Goal: Download file/media

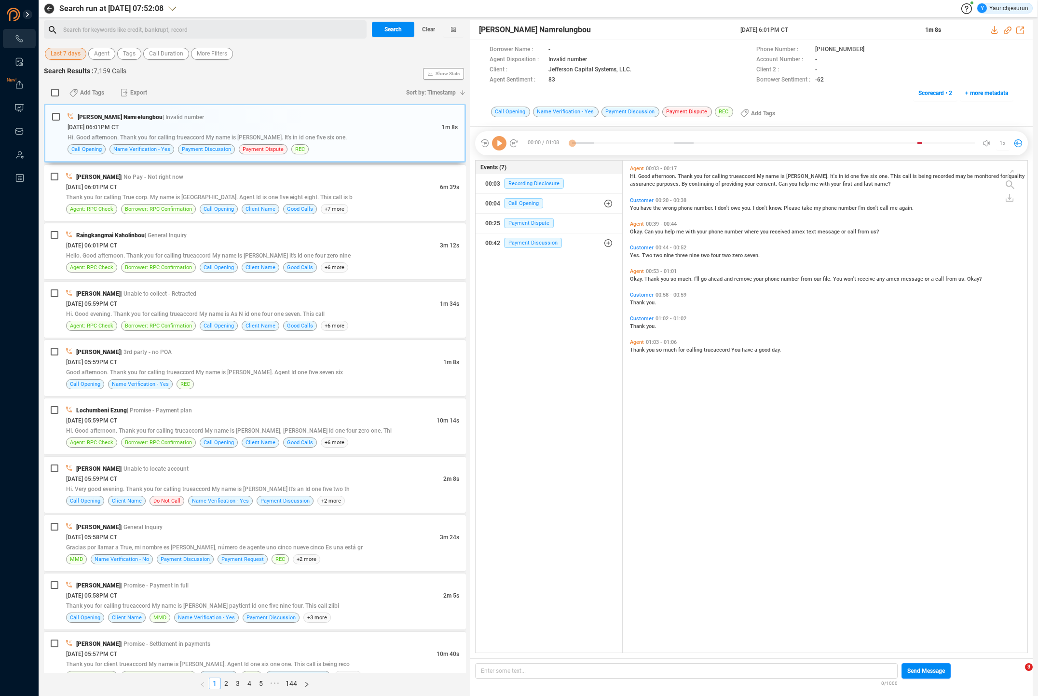
scroll to position [3, 5]
click at [61, 51] on span "Last 7 days" at bounding box center [66, 54] width 30 height 12
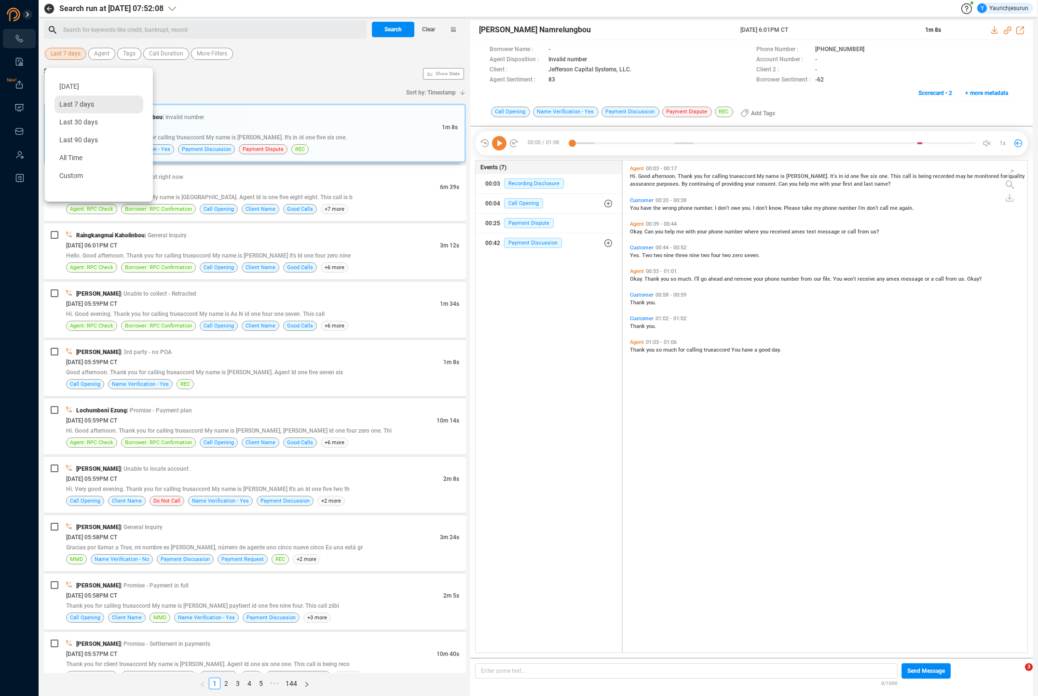
click at [68, 104] on span "Last 7 days" at bounding box center [76, 104] width 35 height 8
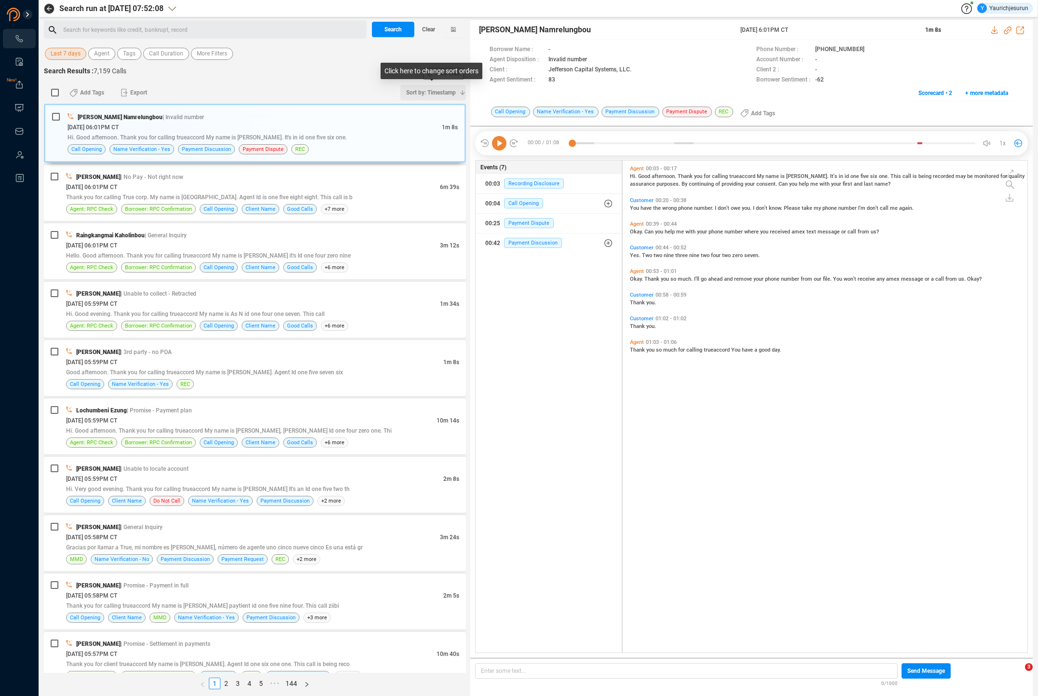
click at [465, 92] on icon "button" at bounding box center [463, 93] width 6 height 6
click at [443, 109] on span "Timestamp" at bounding box center [426, 110] width 77 height 20
click at [462, 91] on icon "button" at bounding box center [463, 93] width 6 height 6
click at [439, 110] on span "Timestamp" at bounding box center [426, 110] width 77 height 20
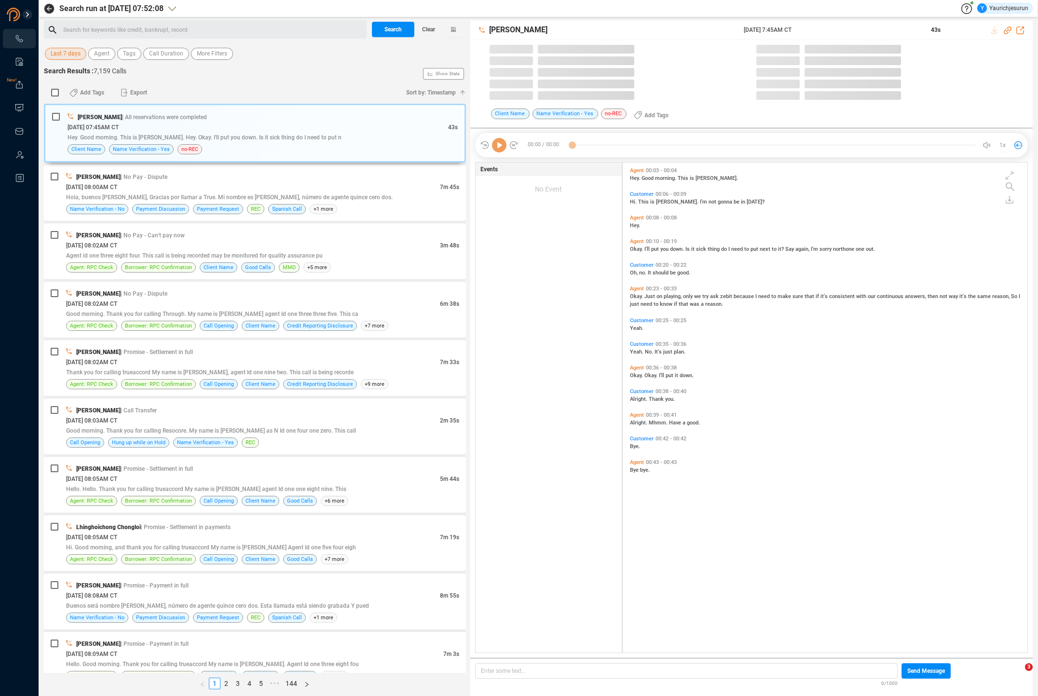
scroll to position [490, 400]
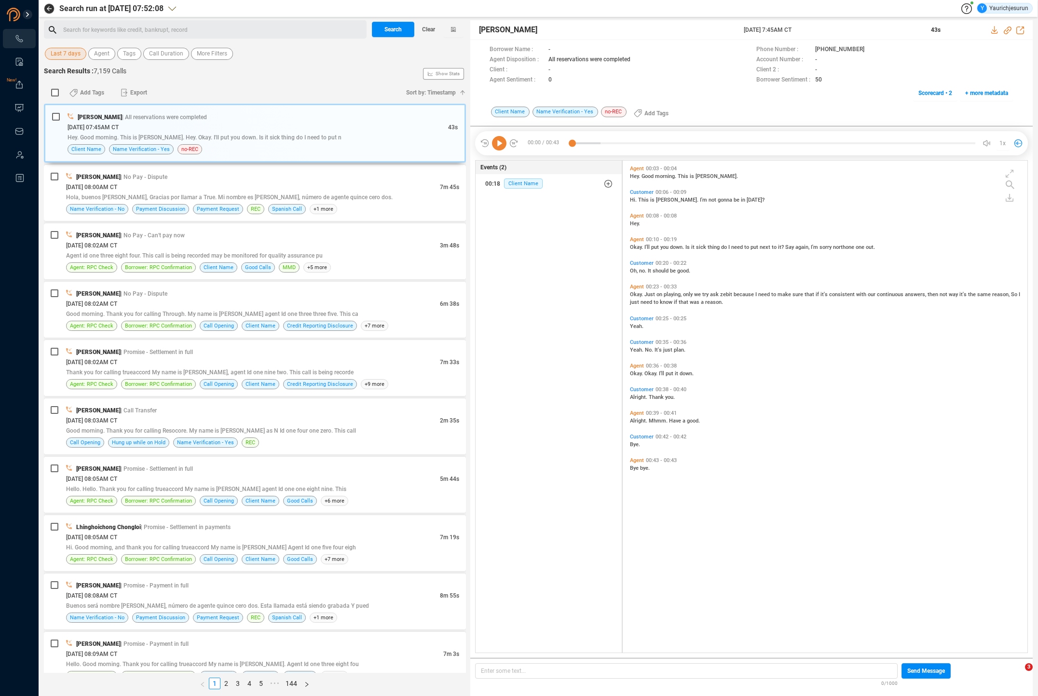
click at [60, 52] on span "Last 7 days" at bounding box center [66, 54] width 30 height 12
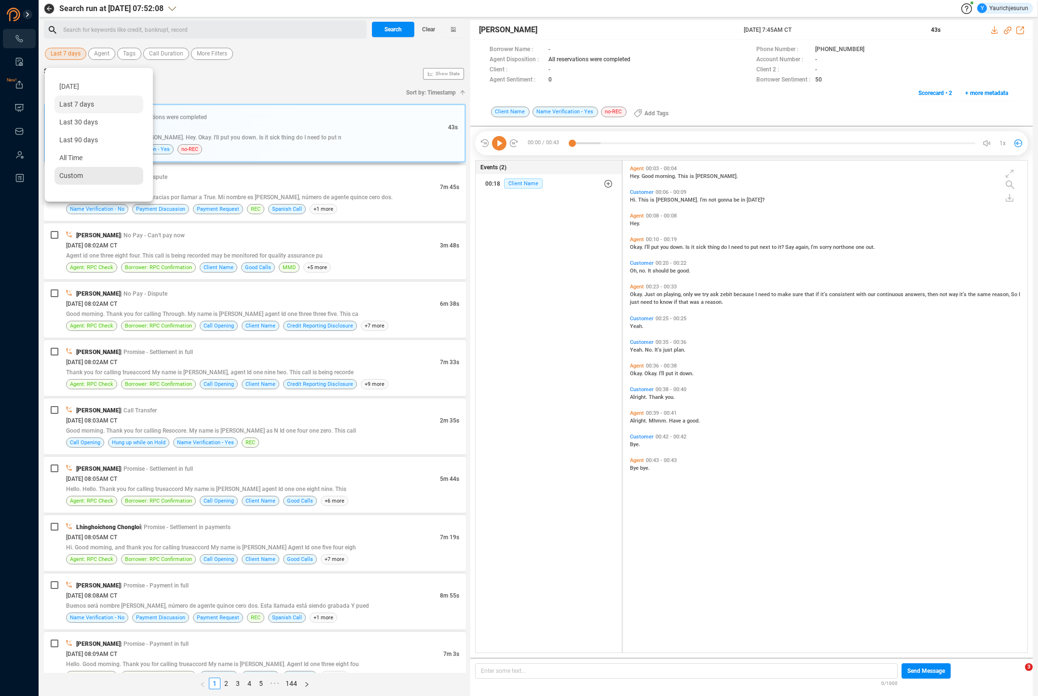
click at [66, 174] on span "Custom" at bounding box center [71, 176] width 24 height 8
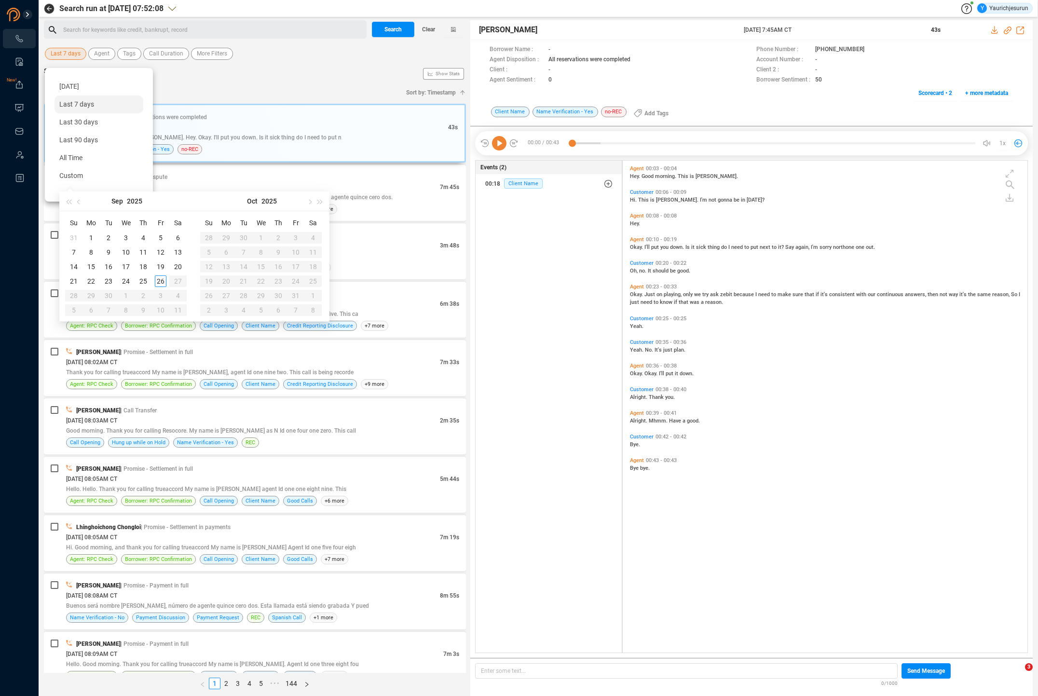
click at [333, 90] on div "Add Tags Export" at bounding box center [230, 93] width 339 height 20
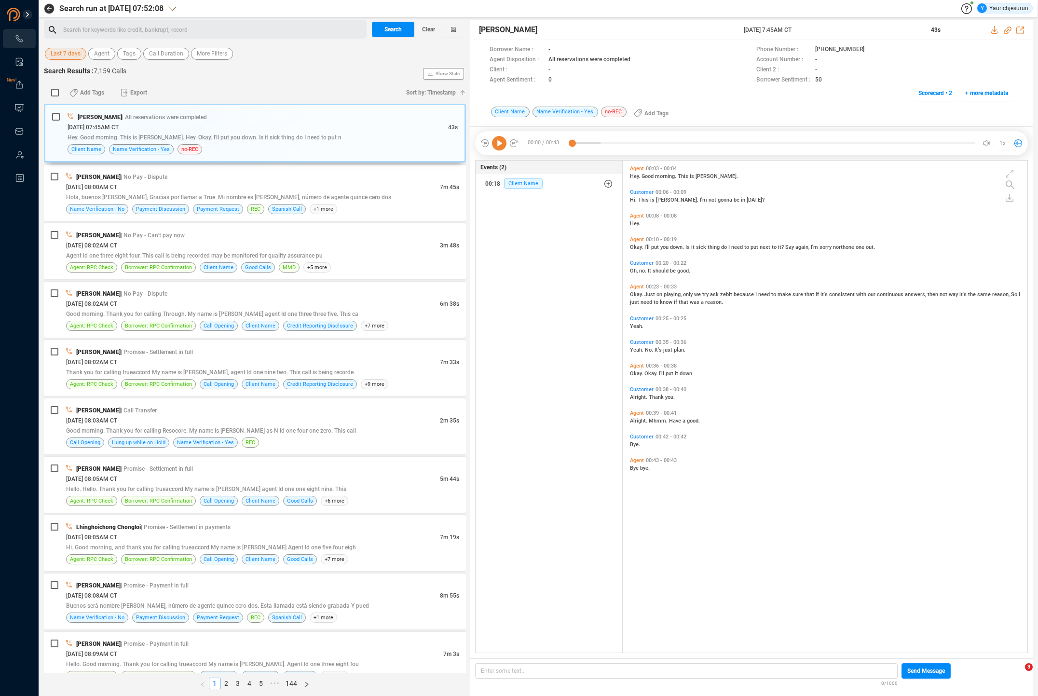
click at [457, 33] on button "button" at bounding box center [453, 29] width 20 height 15
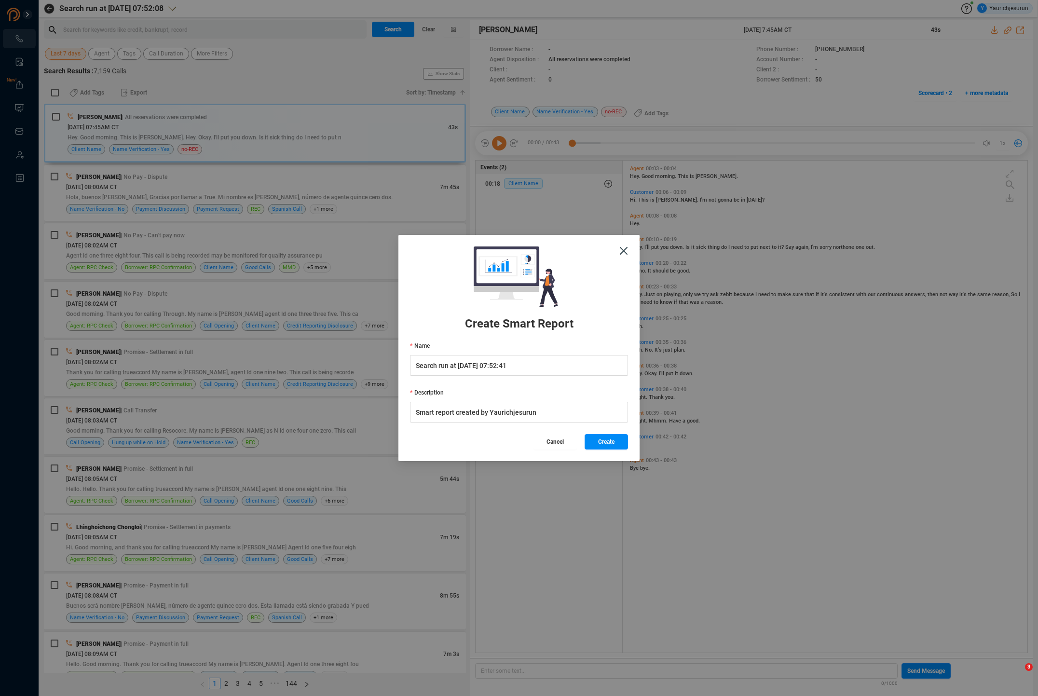
click at [565, 444] on button "Cancel" at bounding box center [555, 441] width 43 height 15
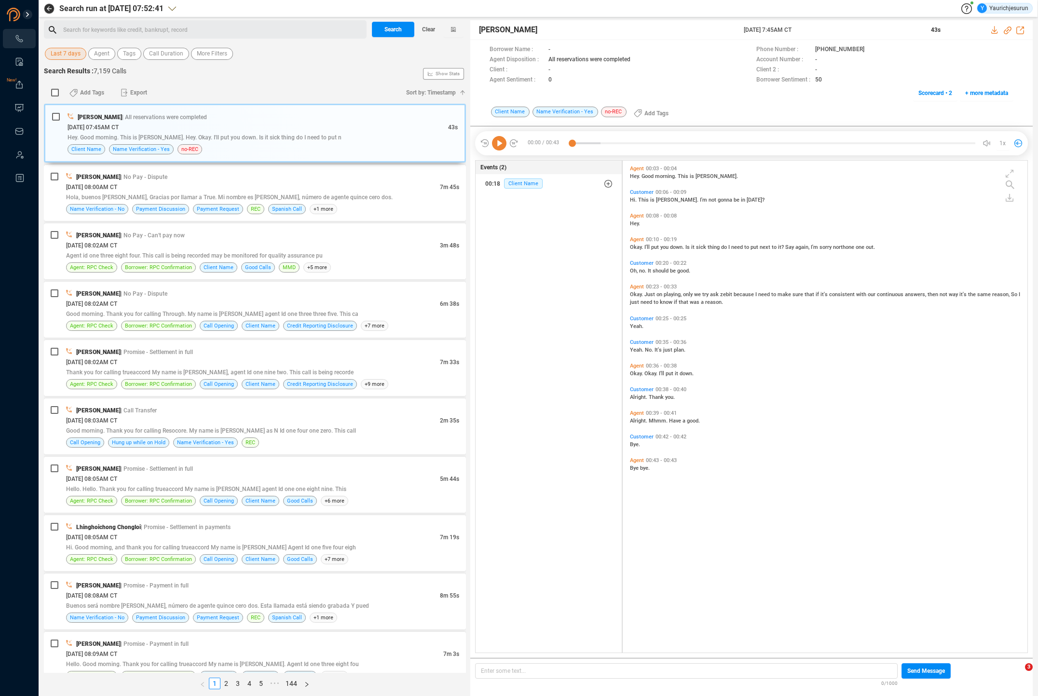
click at [255, 89] on div "Add Tags Export" at bounding box center [230, 93] width 339 height 20
click at [208, 55] on span "More Filters" at bounding box center [212, 54] width 30 height 12
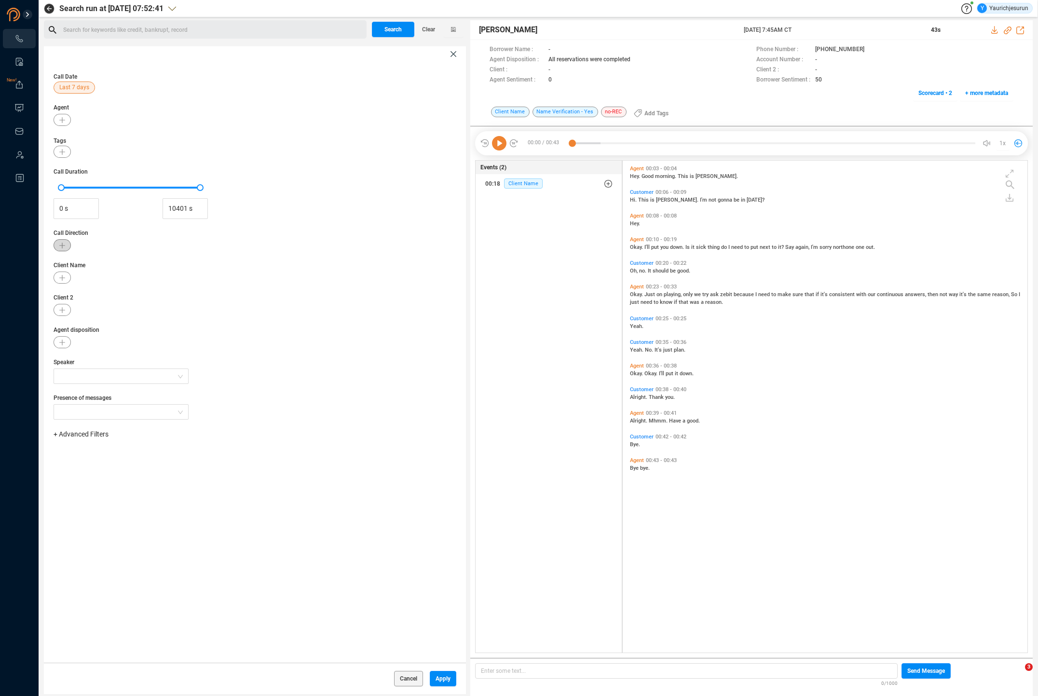
click at [56, 245] on button "button" at bounding box center [62, 245] width 17 height 12
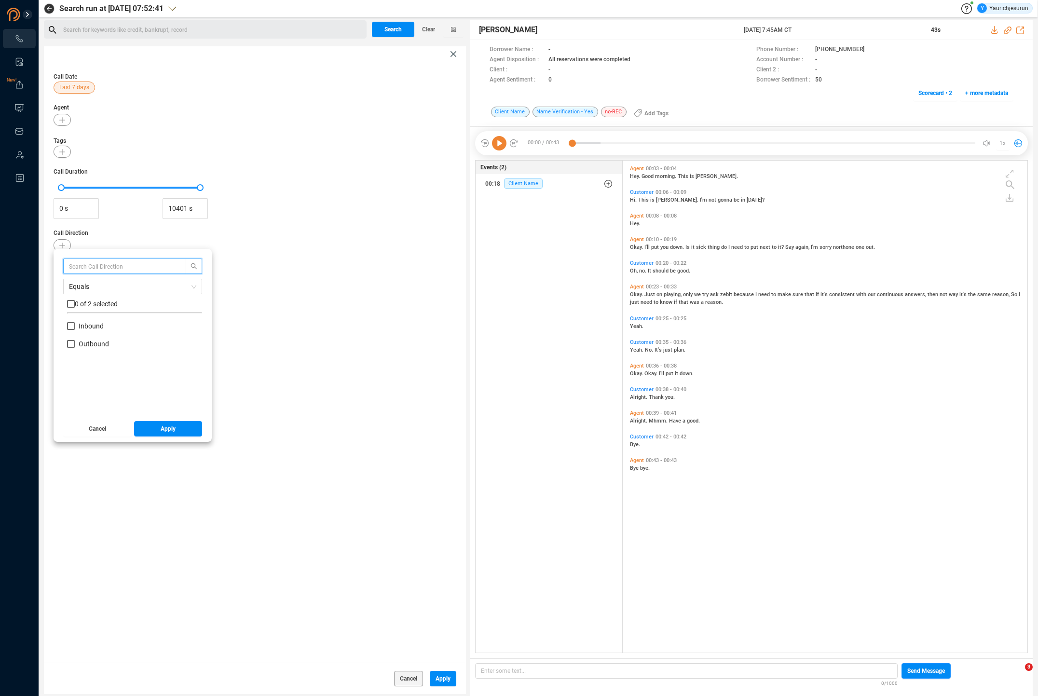
scroll to position [90, 130]
click at [81, 328] on span "Inbound" at bounding box center [91, 326] width 25 height 8
click at [75, 328] on input "Inbound" at bounding box center [71, 326] width 8 height 8
checkbox input "true"
click at [146, 428] on button "Apply" at bounding box center [168, 428] width 69 height 15
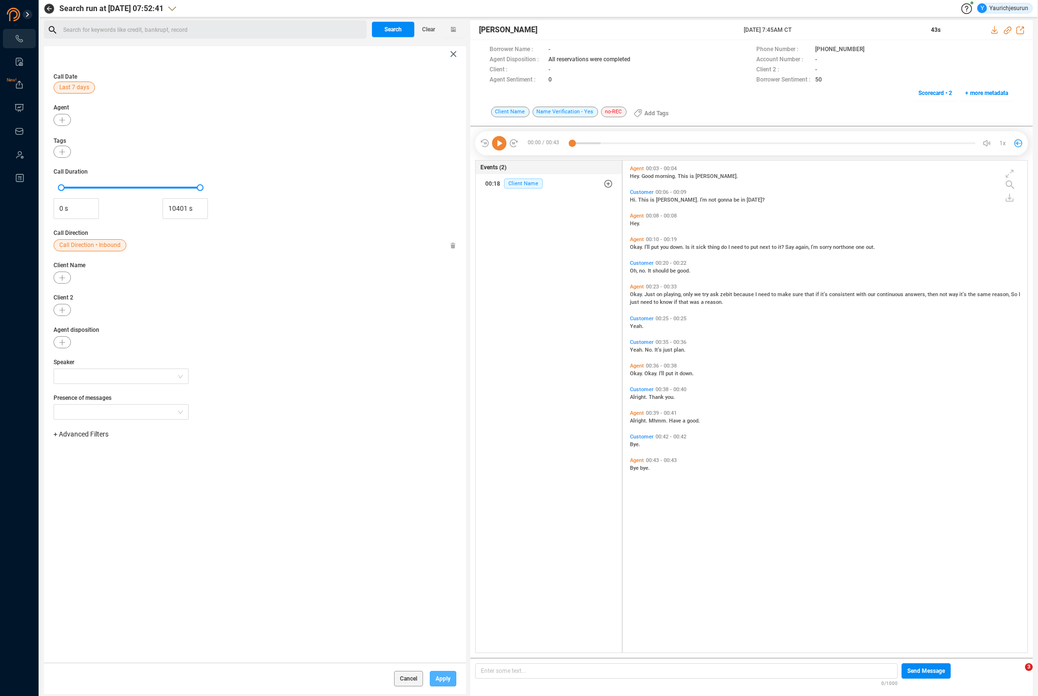
click at [442, 681] on span "Apply" at bounding box center [443, 678] width 15 height 15
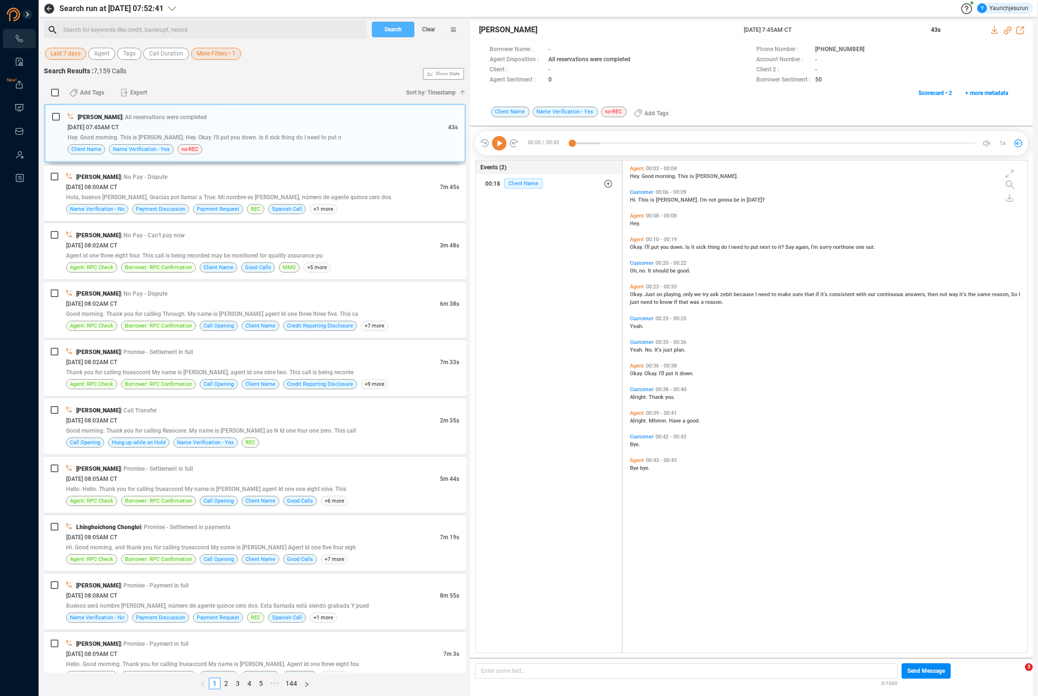
click at [392, 28] on span "Search" at bounding box center [393, 29] width 17 height 15
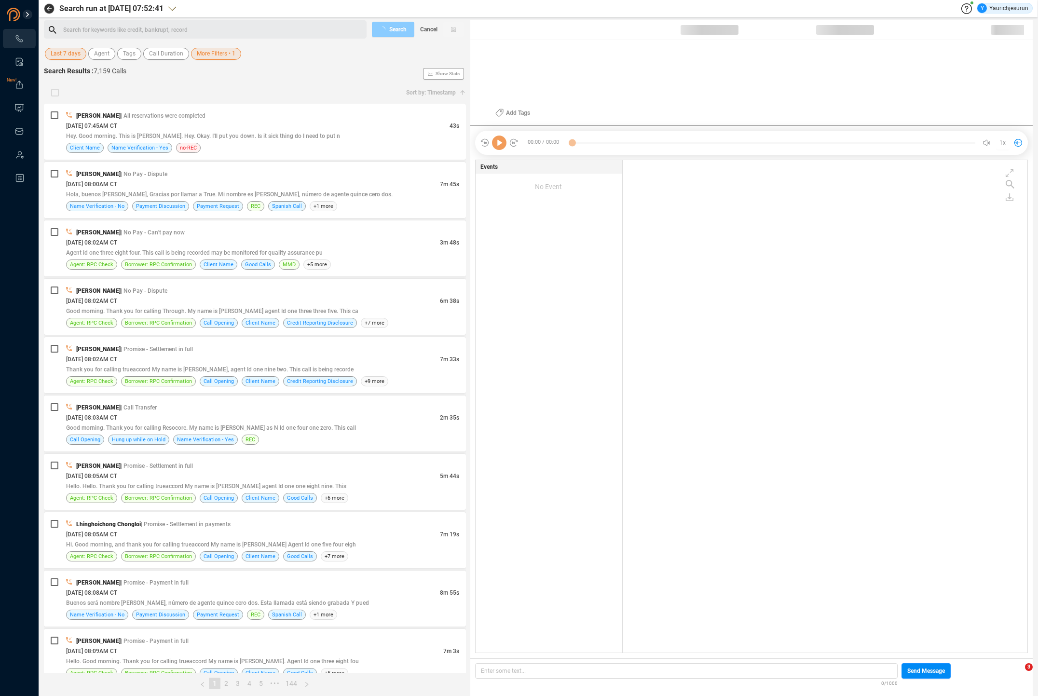
scroll to position [491, 400]
click at [437, 35] on span "Cancel" at bounding box center [428, 29] width 17 height 15
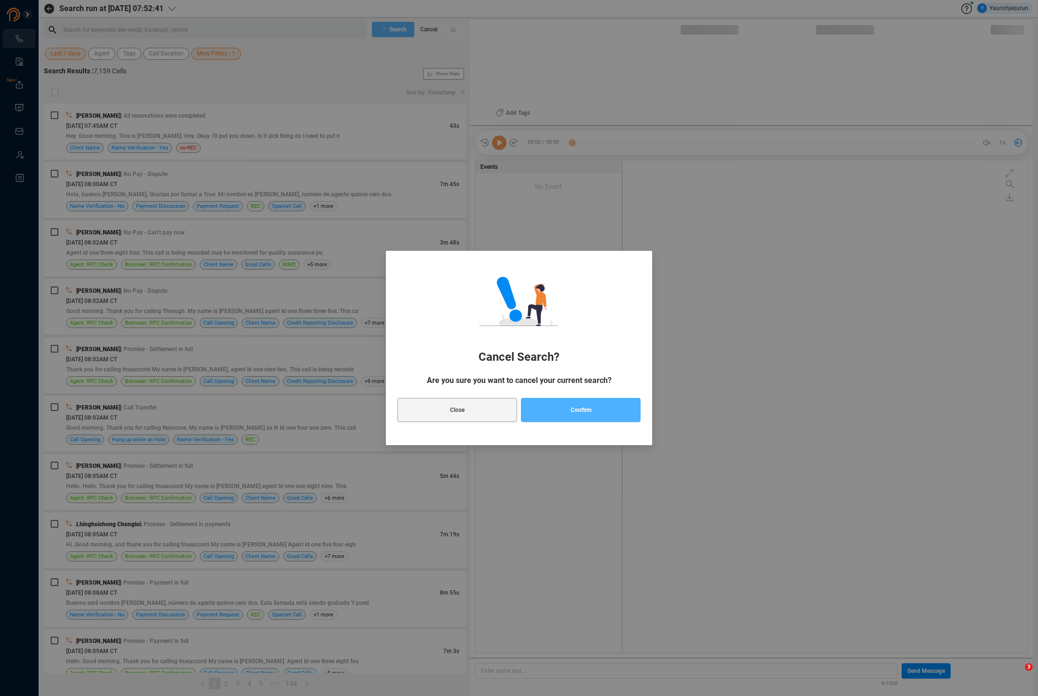
click at [543, 422] on button "Confirm" at bounding box center [581, 410] width 120 height 24
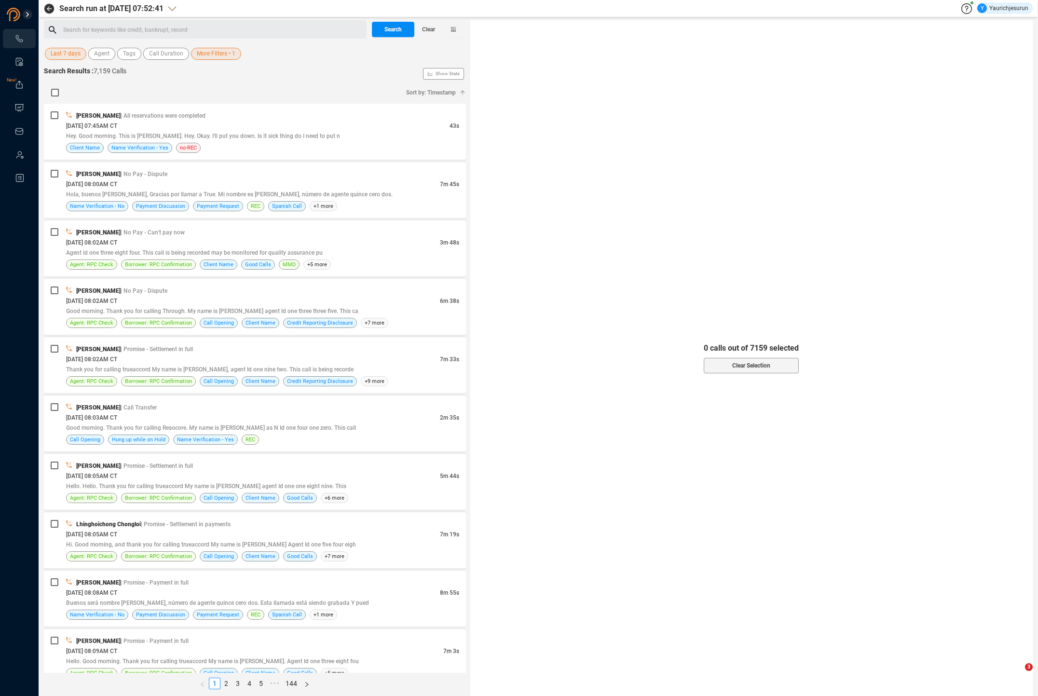
click at [276, 92] on div at bounding box center [230, 92] width 339 height 5
click at [207, 56] on span "More Filters • 1" at bounding box center [216, 54] width 39 height 12
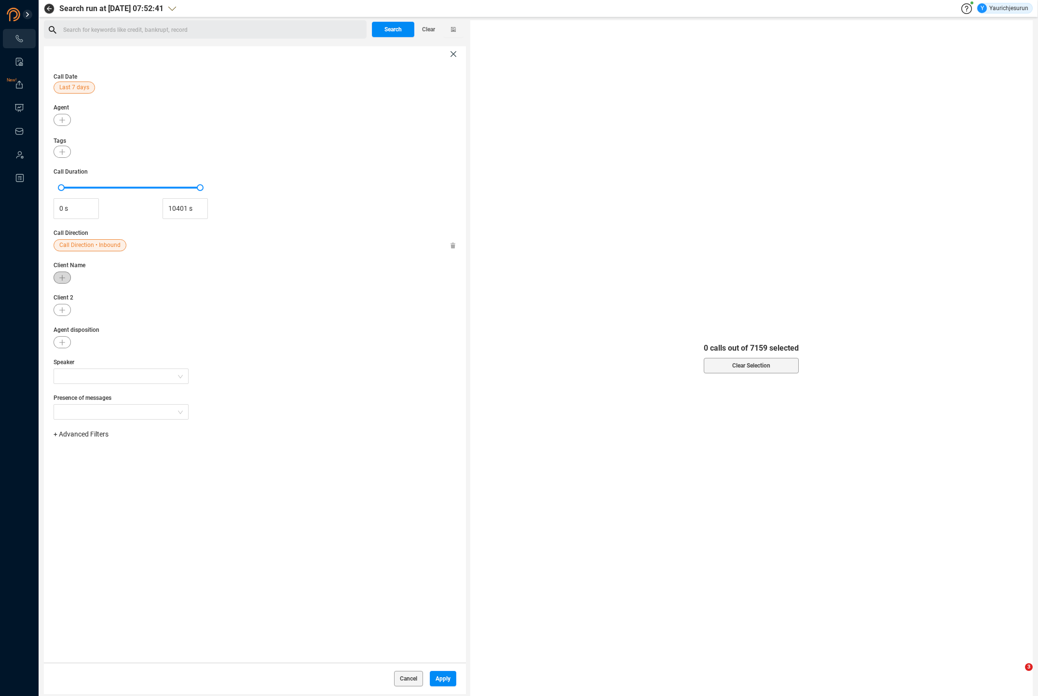
click at [65, 278] on icon "button" at bounding box center [62, 278] width 6 height 6
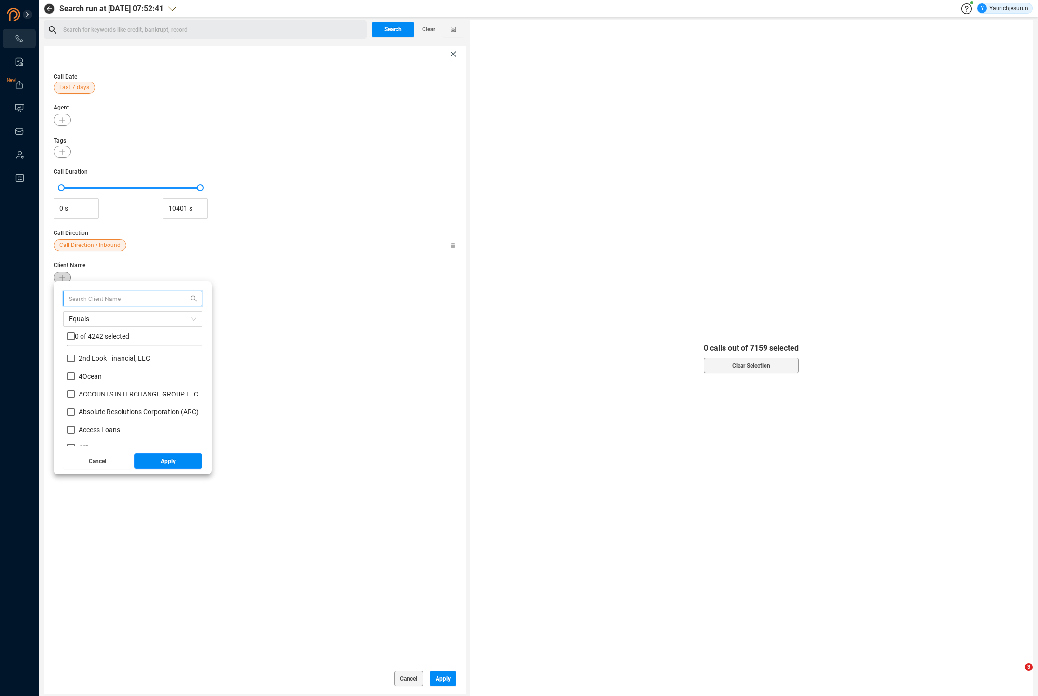
scroll to position [90, 130]
click at [77, 297] on input "text" at bounding box center [120, 298] width 102 height 11
type input "AFFIRM"
click at [70, 337] on input "checkbox" at bounding box center [71, 336] width 8 height 8
checkbox input "true"
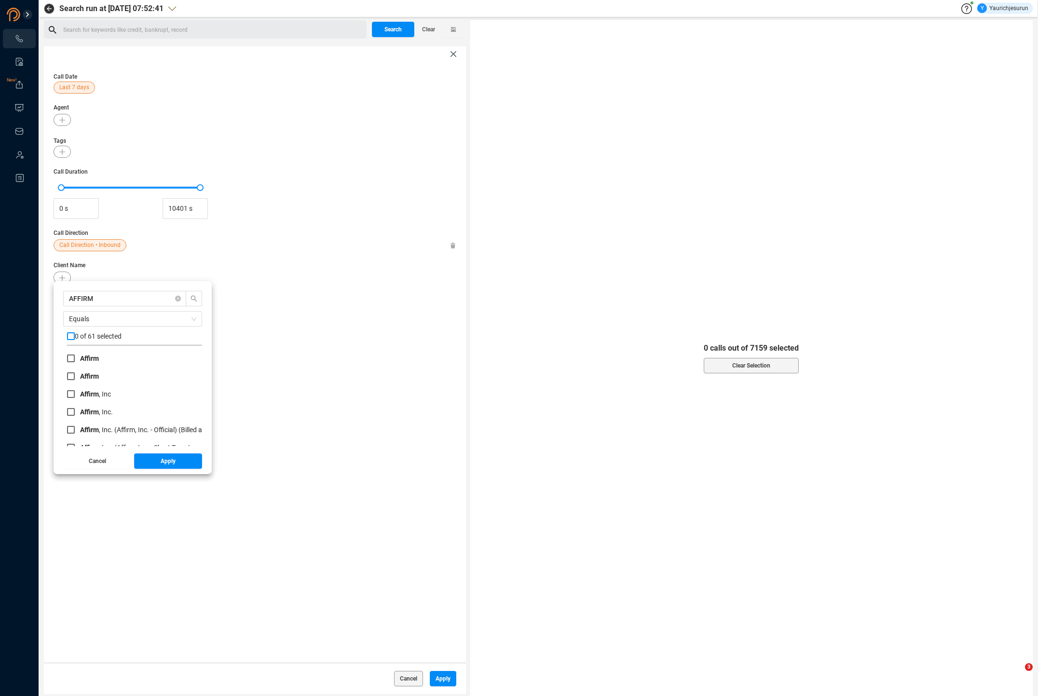
checkbox input "true"
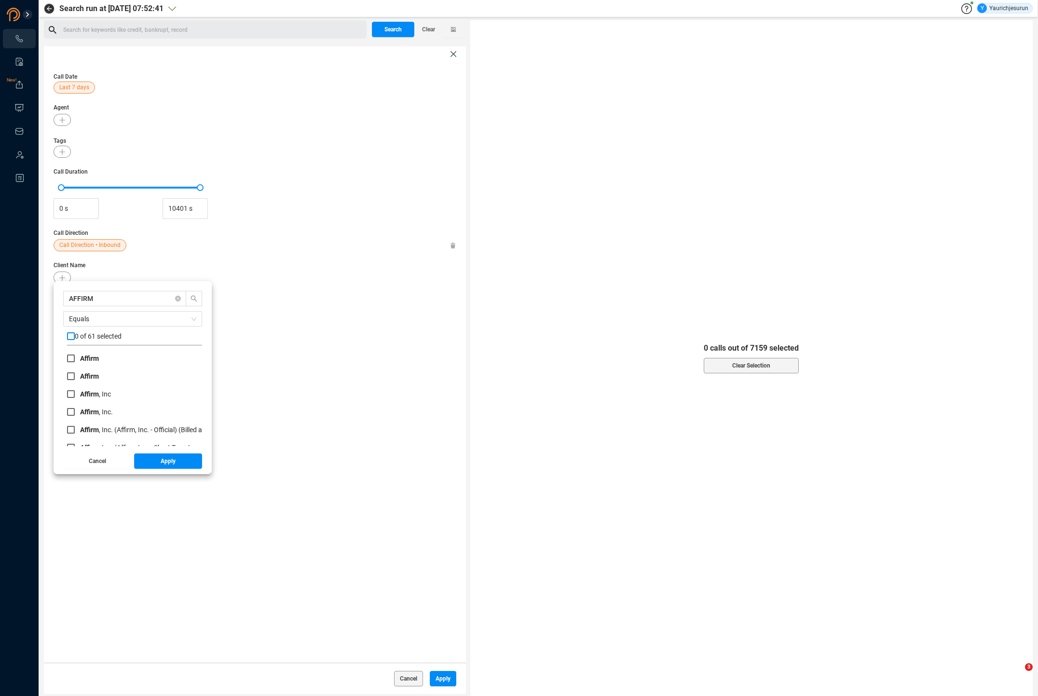
checkbox input "true"
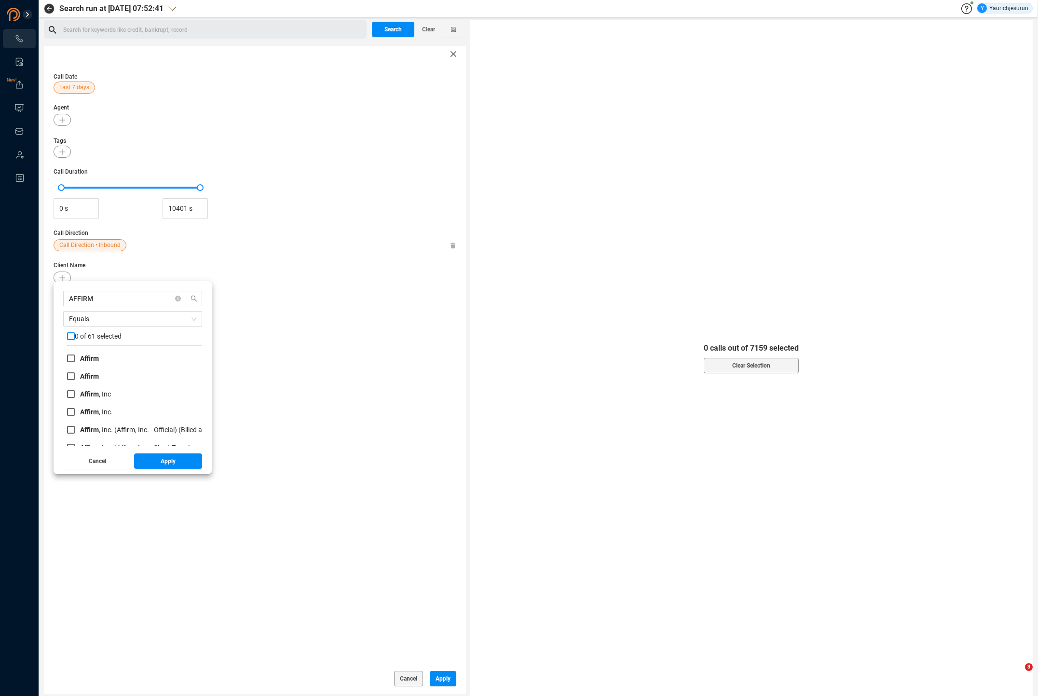
checkbox input "true"
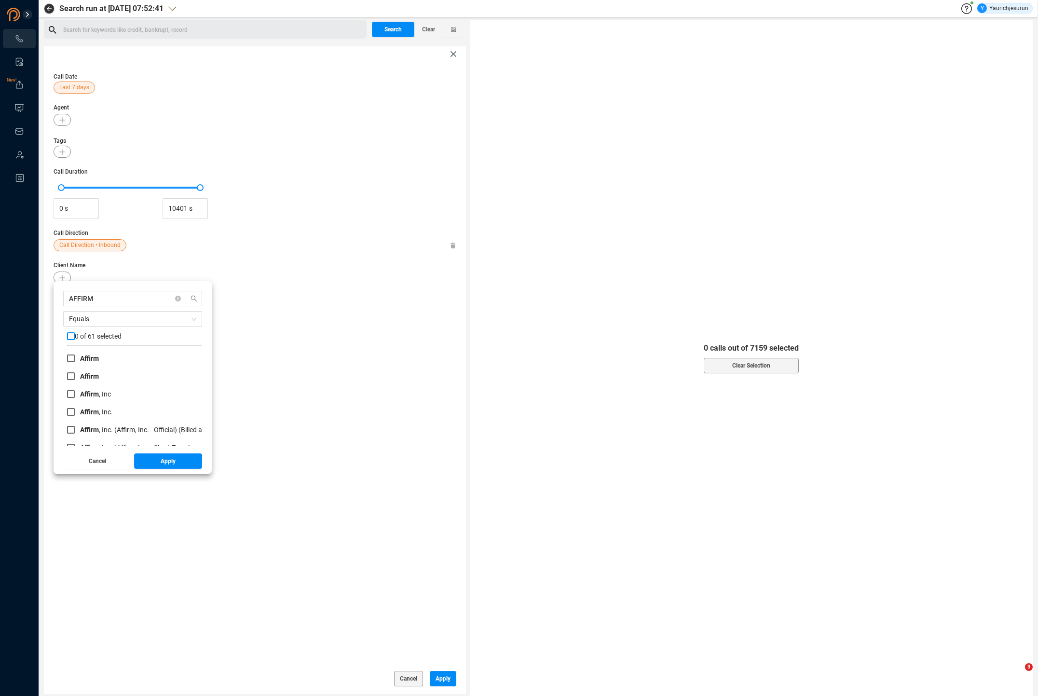
checkbox input "true"
click at [180, 463] on button "Apply" at bounding box center [168, 461] width 69 height 15
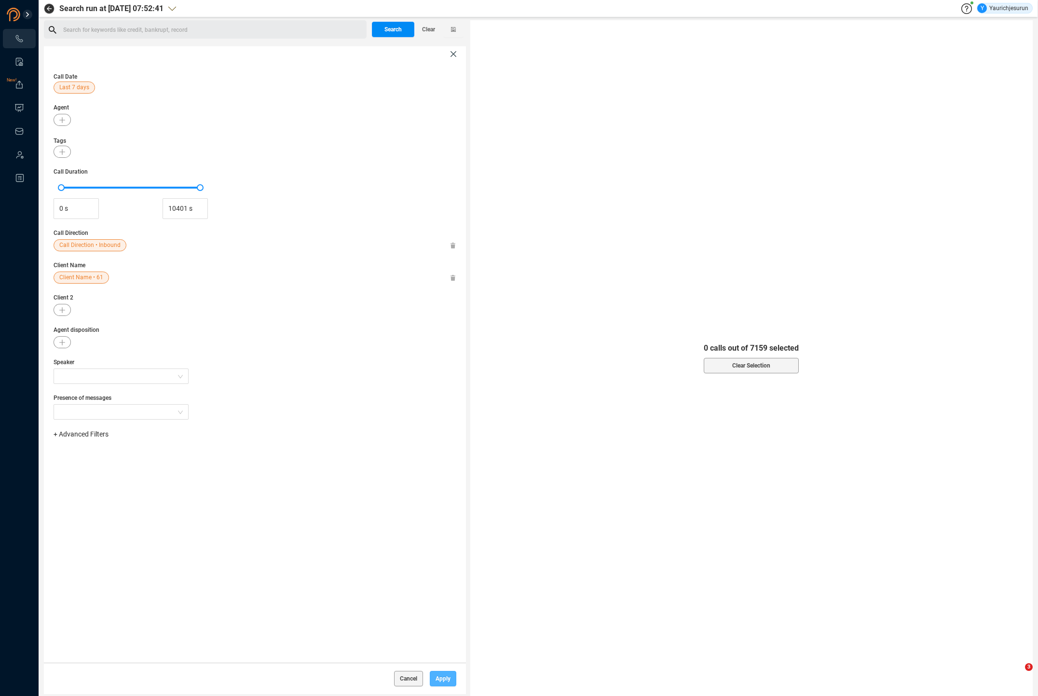
click at [434, 678] on button "Apply" at bounding box center [443, 678] width 27 height 15
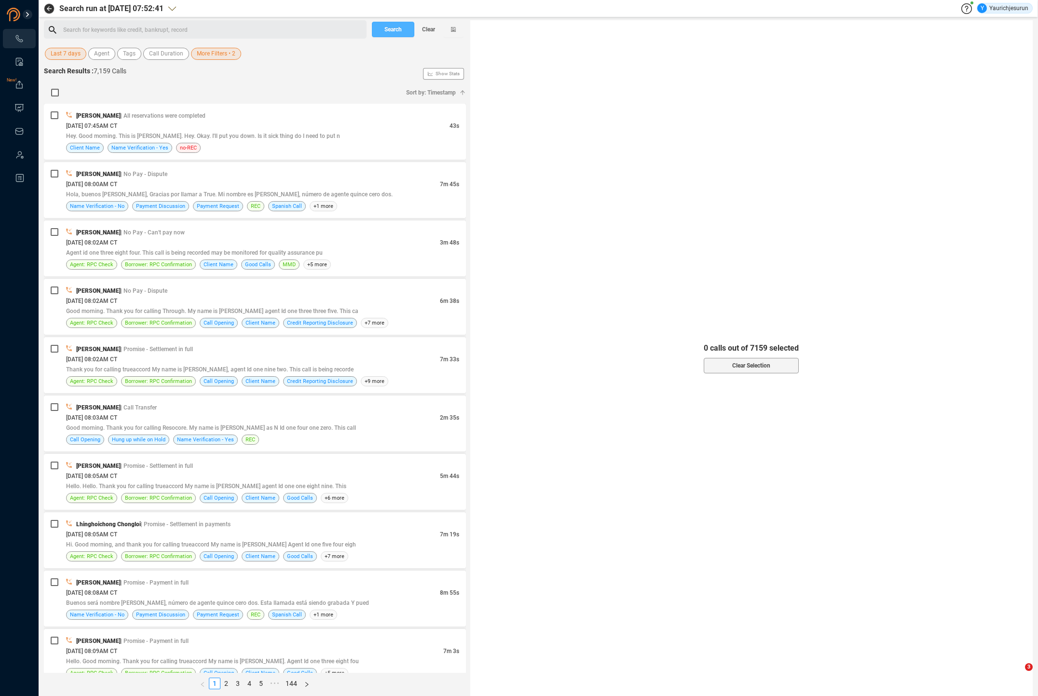
click at [395, 35] on span "Search" at bounding box center [393, 29] width 17 height 15
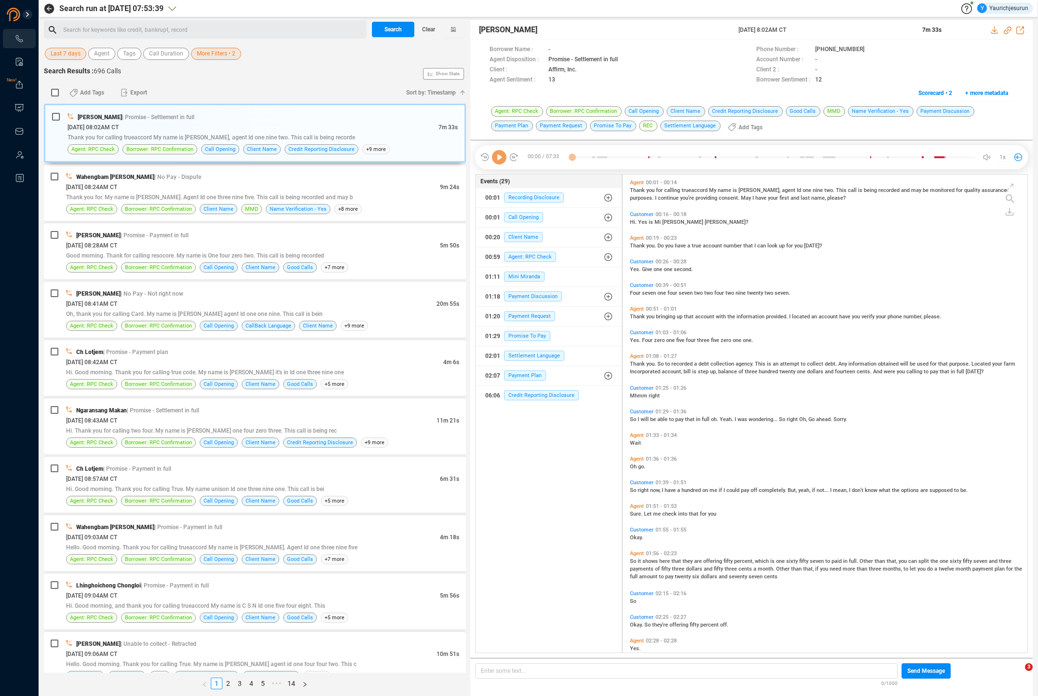
scroll to position [476, 400]
click at [56, 92] on input "checkbox" at bounding box center [55, 93] width 8 height 8
checkbox input "true"
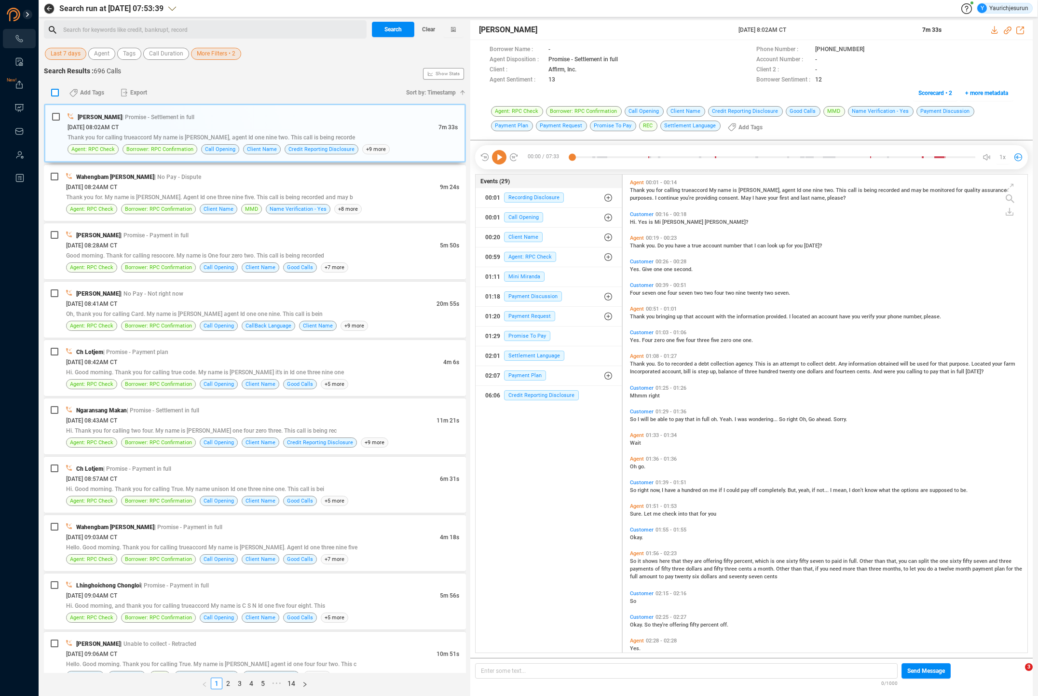
checkbox input "true"
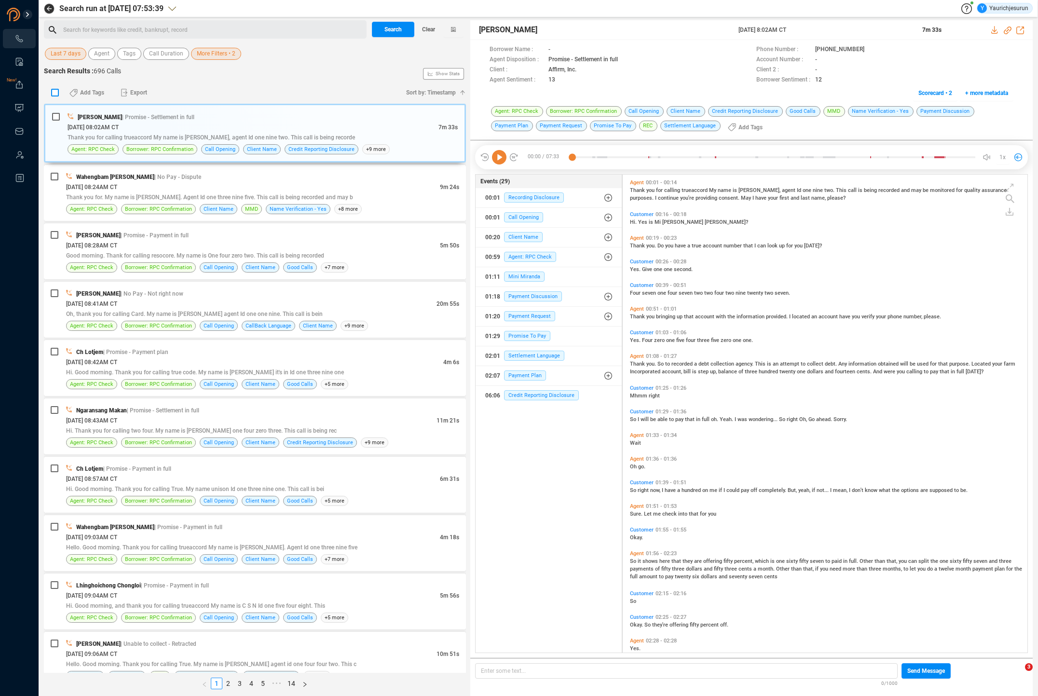
checkbox input "true"
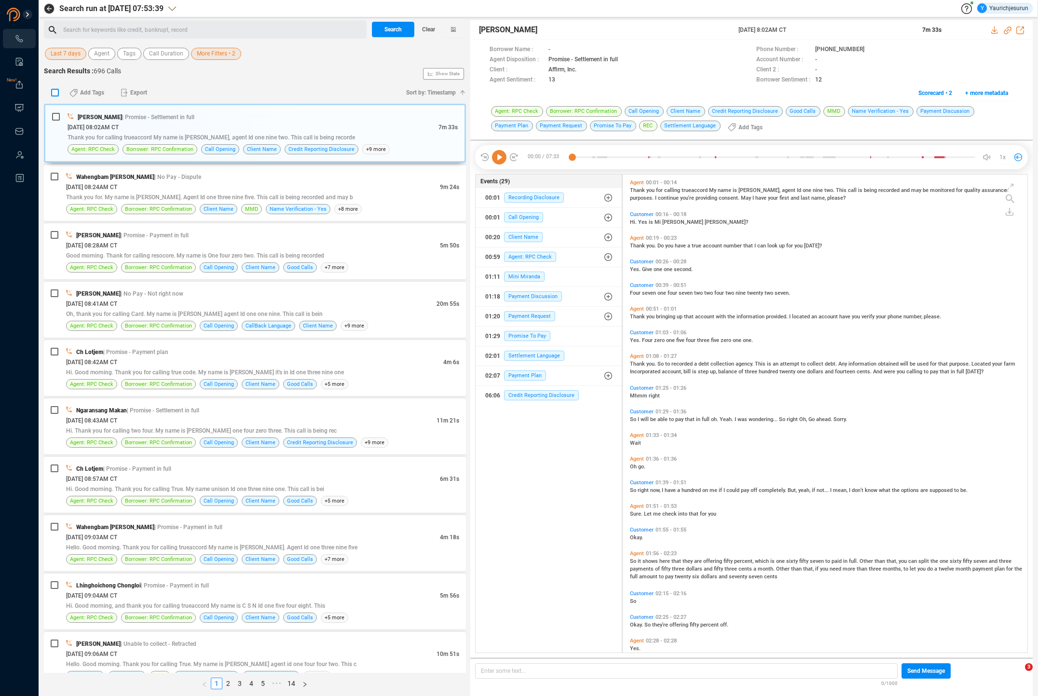
checkbox input "true"
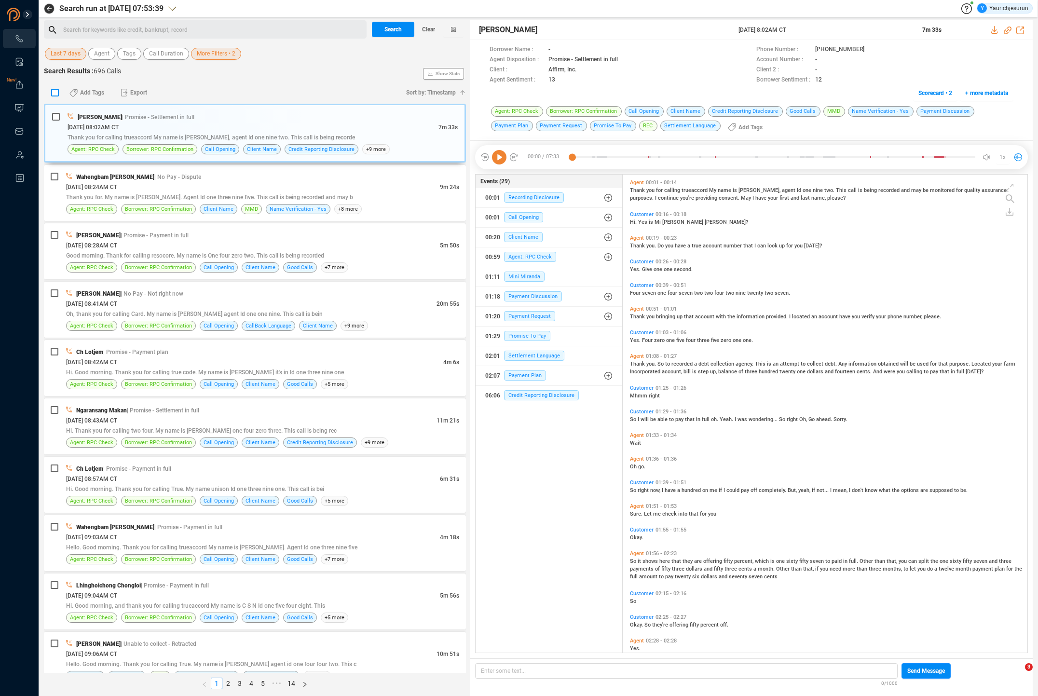
checkbox input "true"
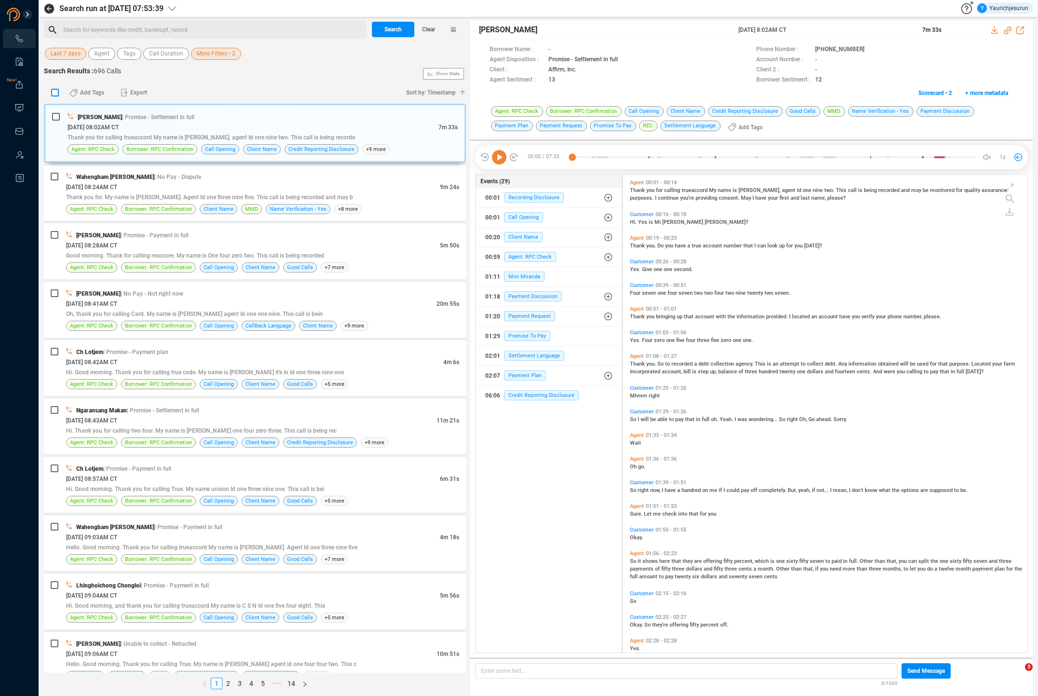
checkbox input "true"
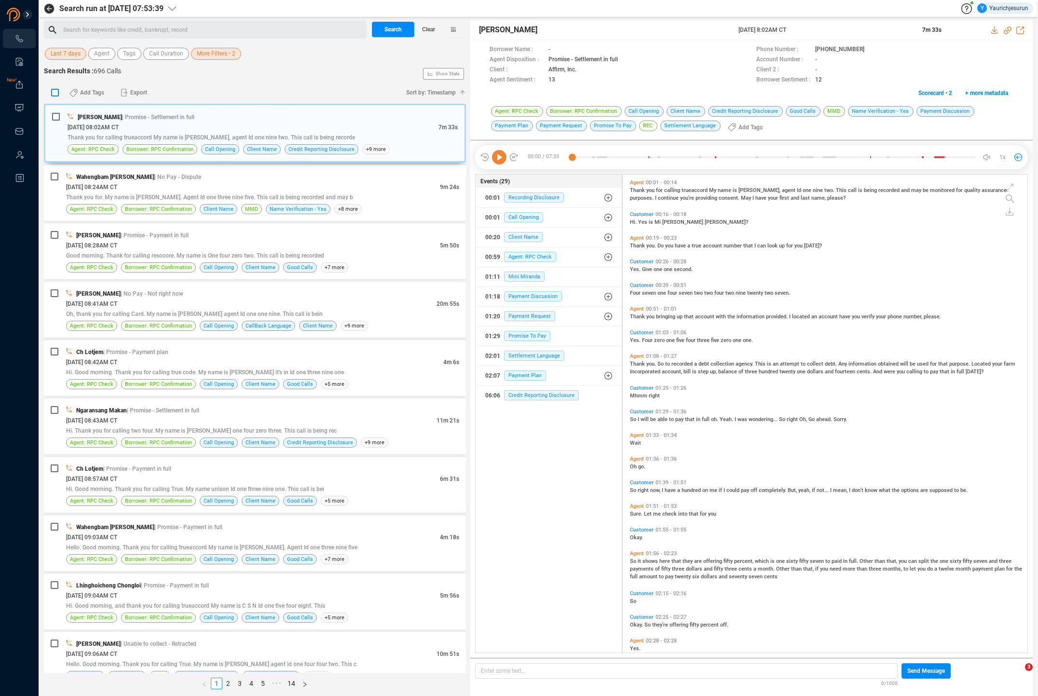
checkbox input "true"
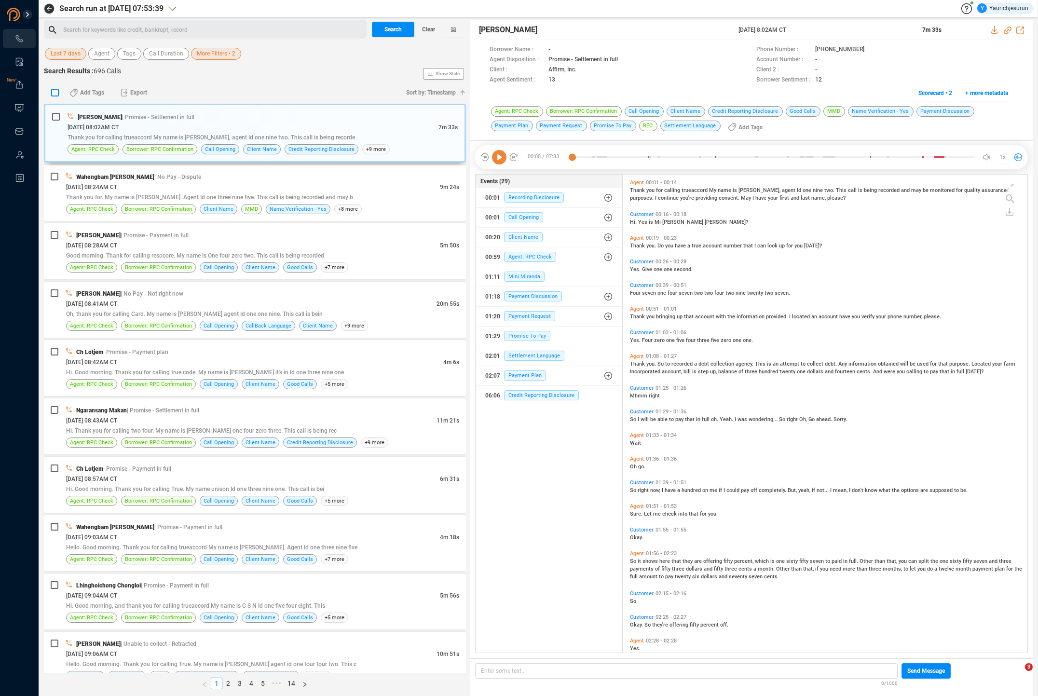
checkbox input "true"
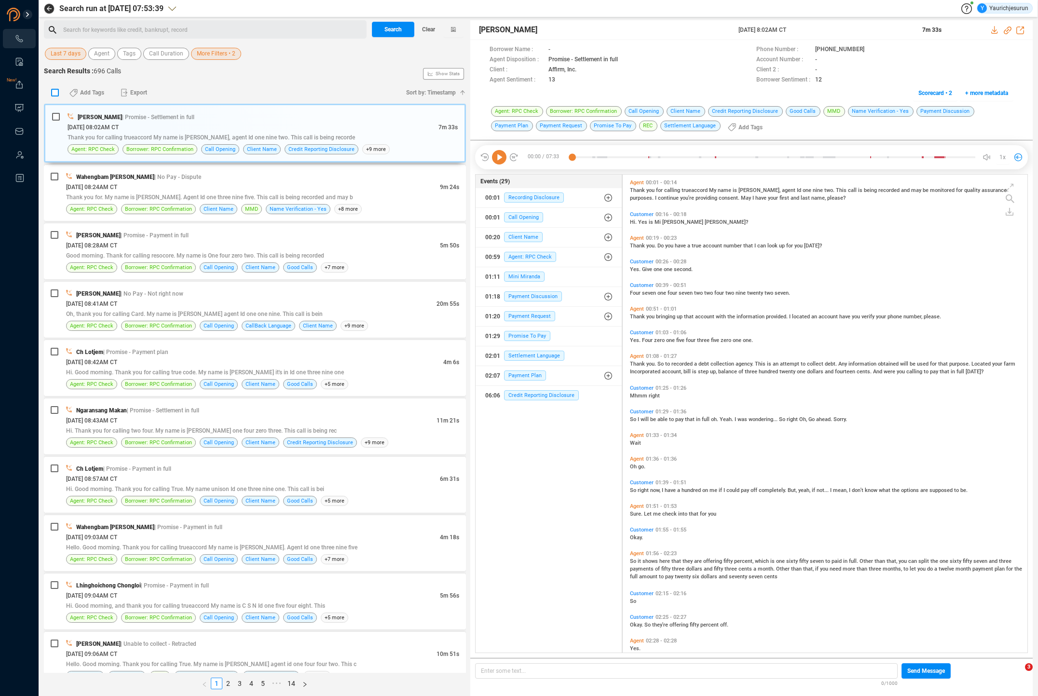
checkbox input "true"
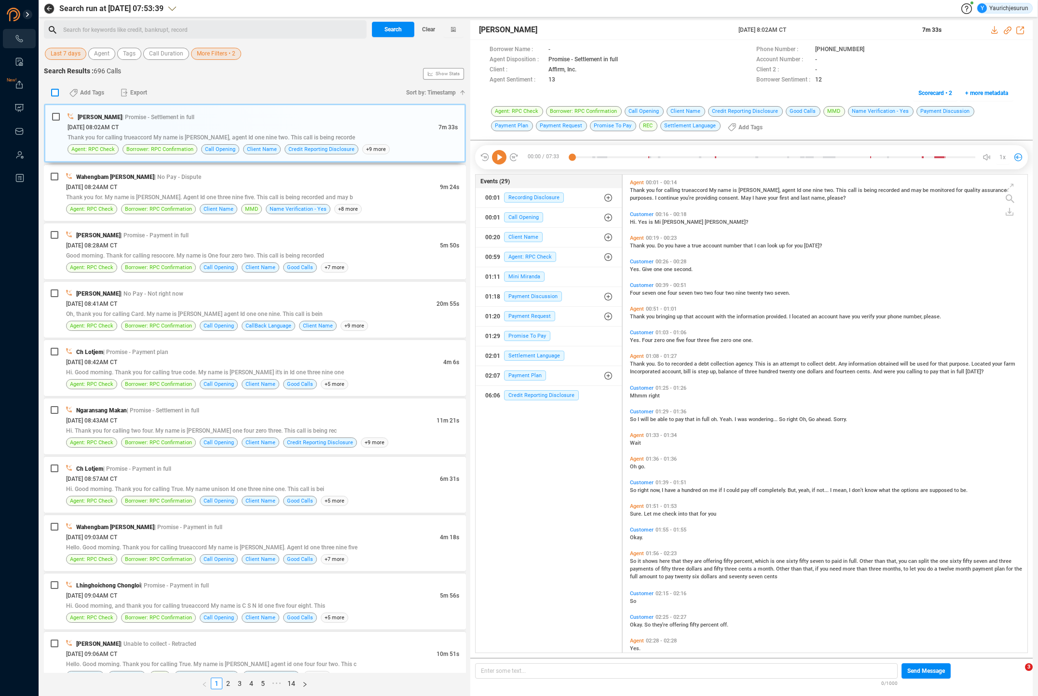
checkbox input "true"
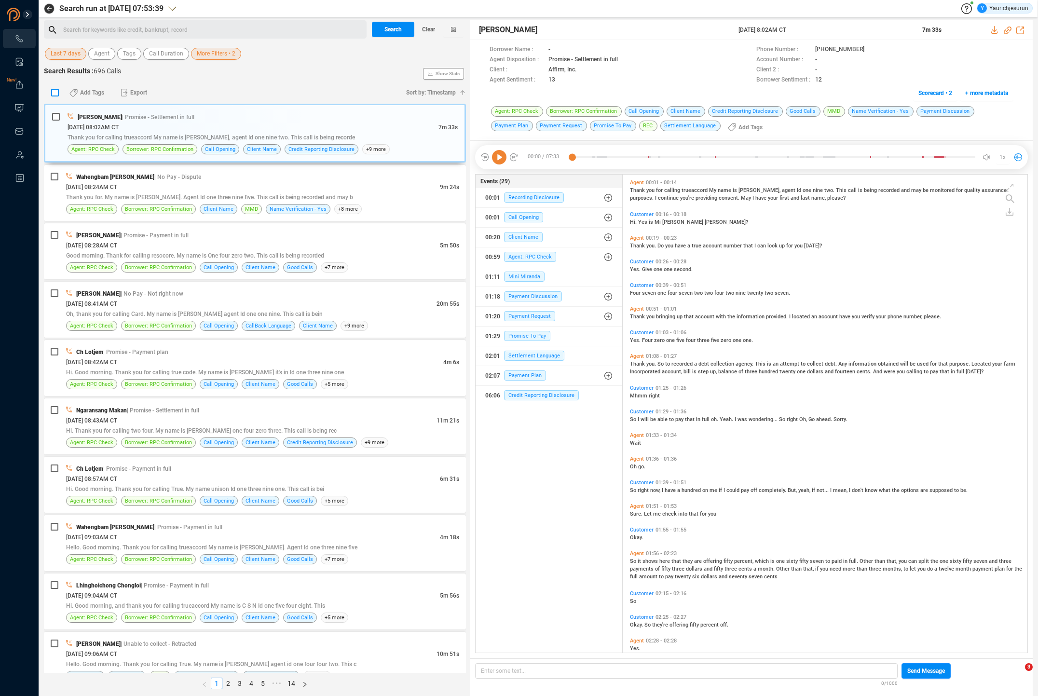
checkbox input "true"
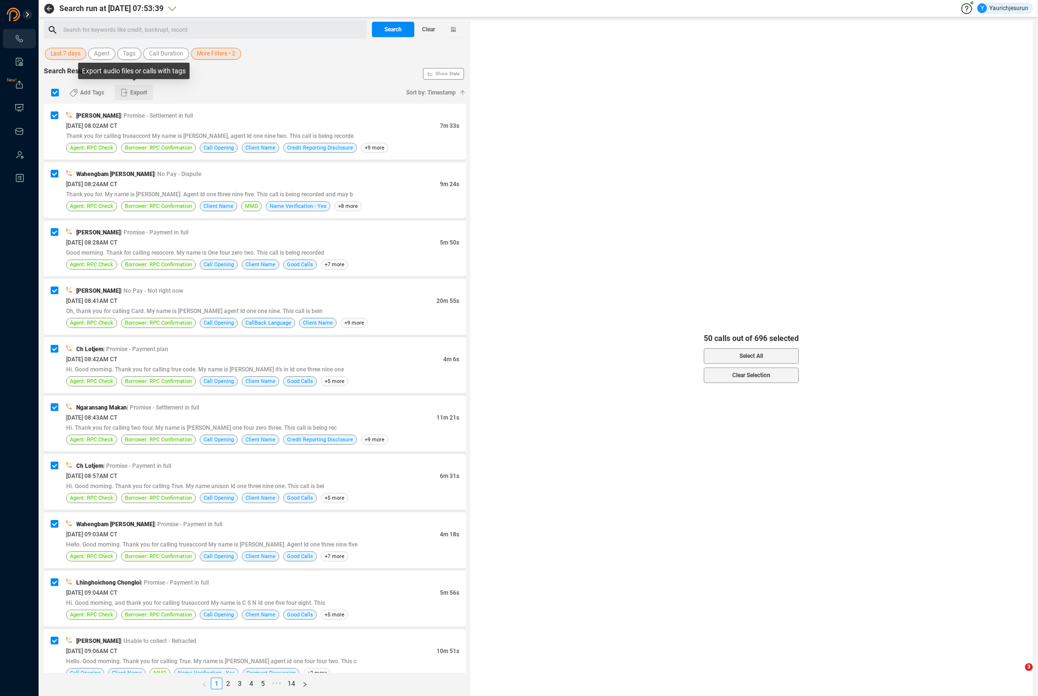
click at [123, 91] on icon "button" at bounding box center [124, 92] width 7 height 9
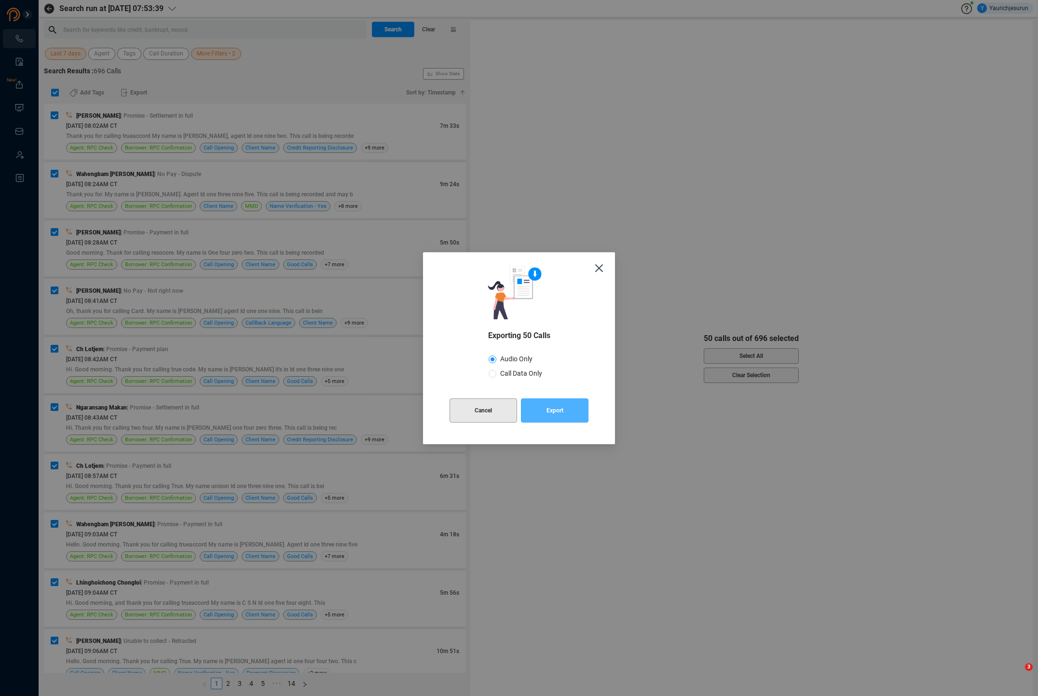
drag, startPoint x: 571, startPoint y: 415, endPoint x: 480, endPoint y: 417, distance: 91.2
click at [480, 417] on div "Cancel Export" at bounding box center [519, 411] width 139 height 40
click at [480, 417] on span "Cancel" at bounding box center [483, 411] width 17 height 24
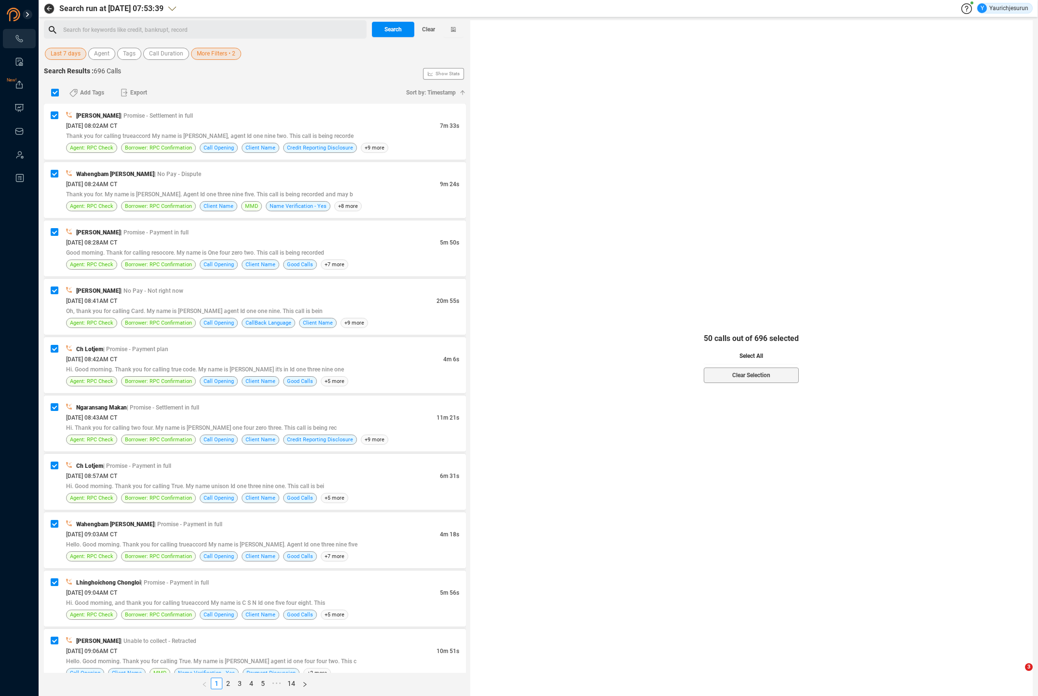
click at [733, 355] on button "Select All" at bounding box center [751, 355] width 95 height 15
click at [139, 93] on span "Export" at bounding box center [138, 92] width 17 height 15
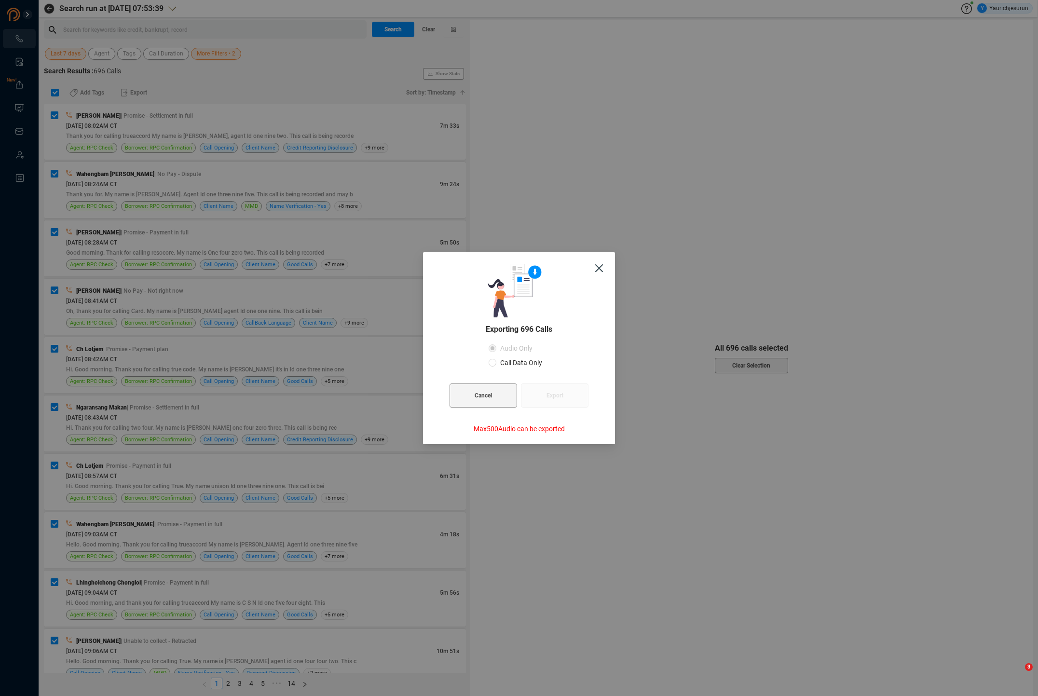
click at [524, 360] on span "Call Data Only" at bounding box center [522, 363] width 50 height 8
click at [497, 360] on input "Call Data Only" at bounding box center [493, 363] width 8 height 8
radio input "true"
radio input "false"
click at [541, 391] on button "Export" at bounding box center [555, 396] width 68 height 24
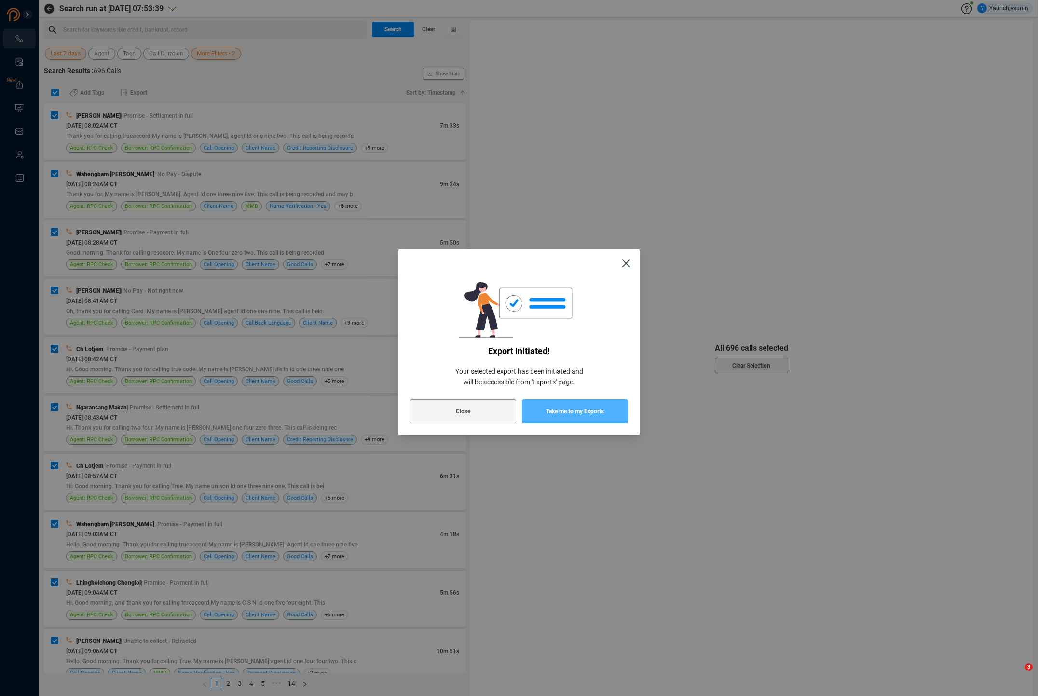
click at [543, 416] on button "Take me to my Exports" at bounding box center [575, 412] width 106 height 24
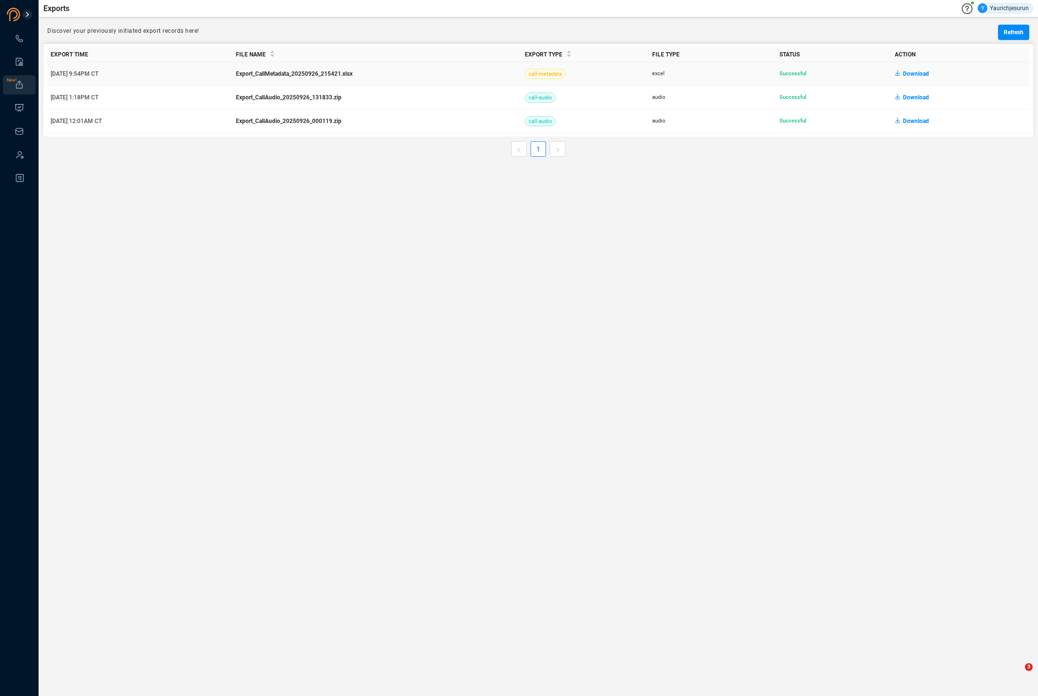
click at [908, 76] on span "Download" at bounding box center [916, 73] width 26 height 15
click at [23, 43] on link at bounding box center [19, 39] width 10 height 10
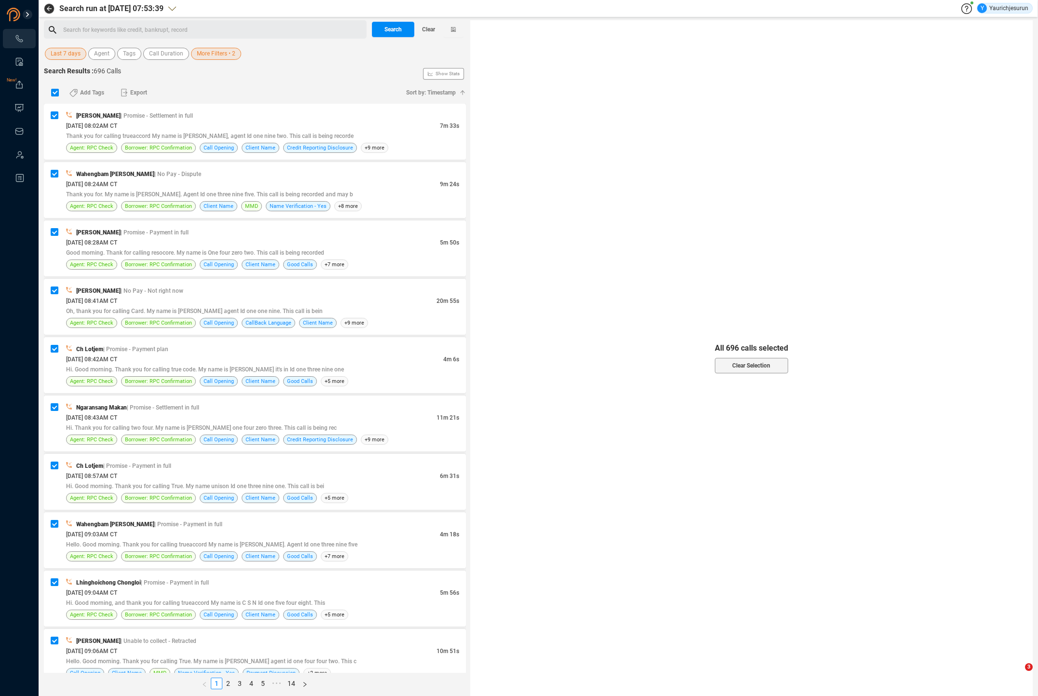
click at [216, 50] on span "More Filters • 2" at bounding box center [216, 54] width 39 height 12
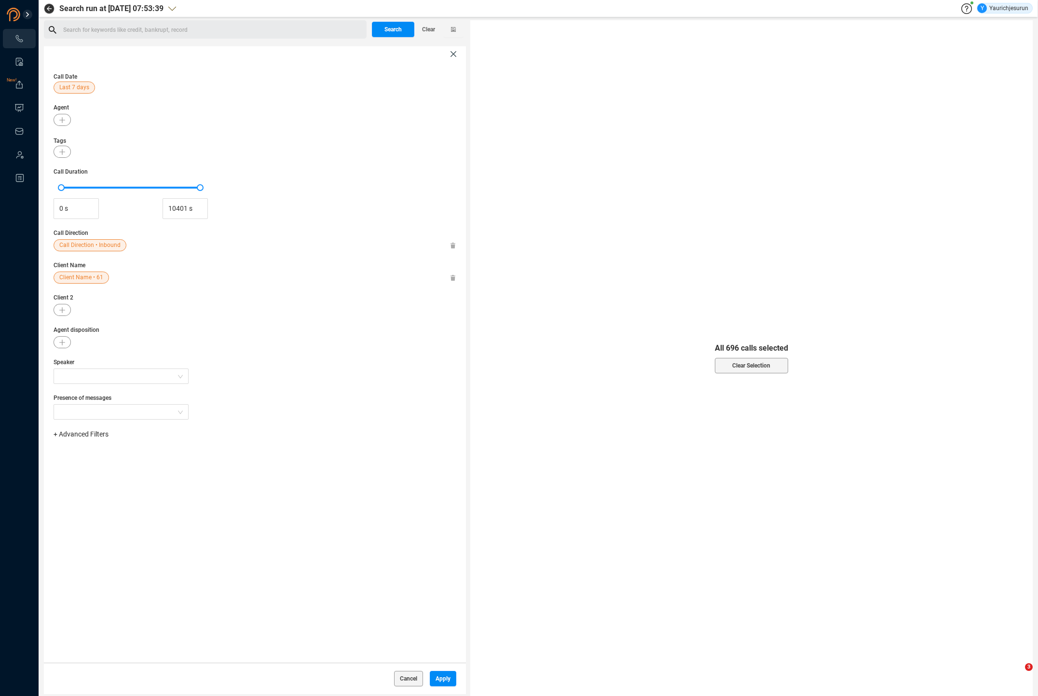
click at [69, 271] on div "Client Name Client Name • 61" at bounding box center [255, 272] width 403 height 23
click at [69, 273] on span "Client Name • 61" at bounding box center [81, 278] width 44 height 12
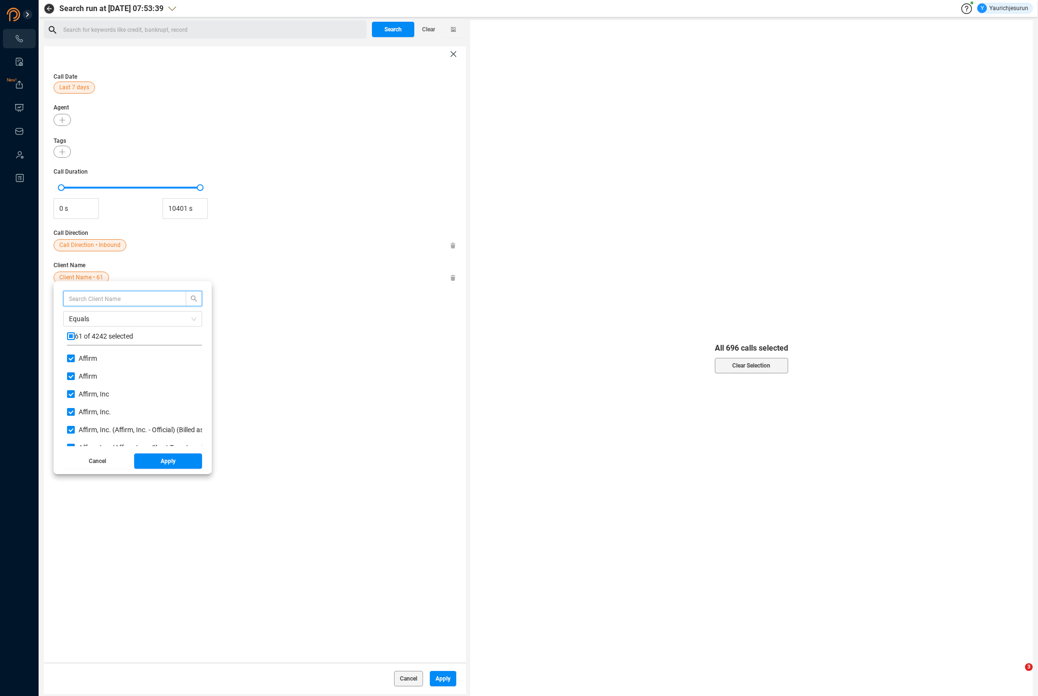
scroll to position [90, 130]
click at [78, 323] on span "Equals" at bounding box center [132, 319] width 127 height 14
click at [79, 352] on div "Not Equals" at bounding box center [132, 353] width 127 height 11
click at [150, 455] on button "Apply" at bounding box center [168, 461] width 69 height 15
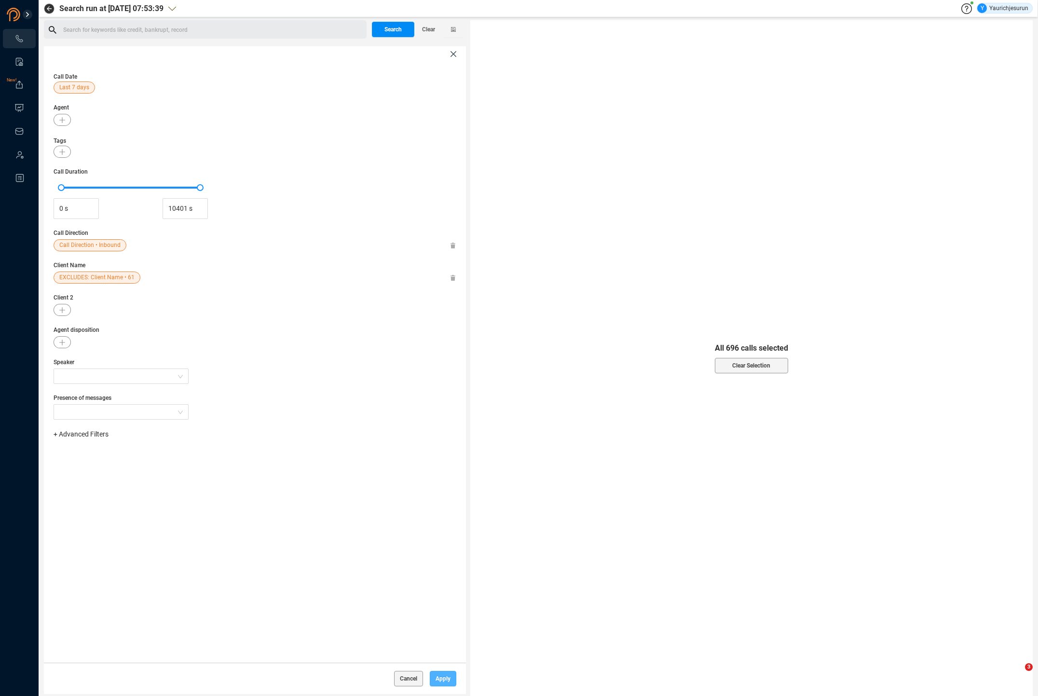
click at [446, 682] on span "Apply" at bounding box center [443, 678] width 15 height 15
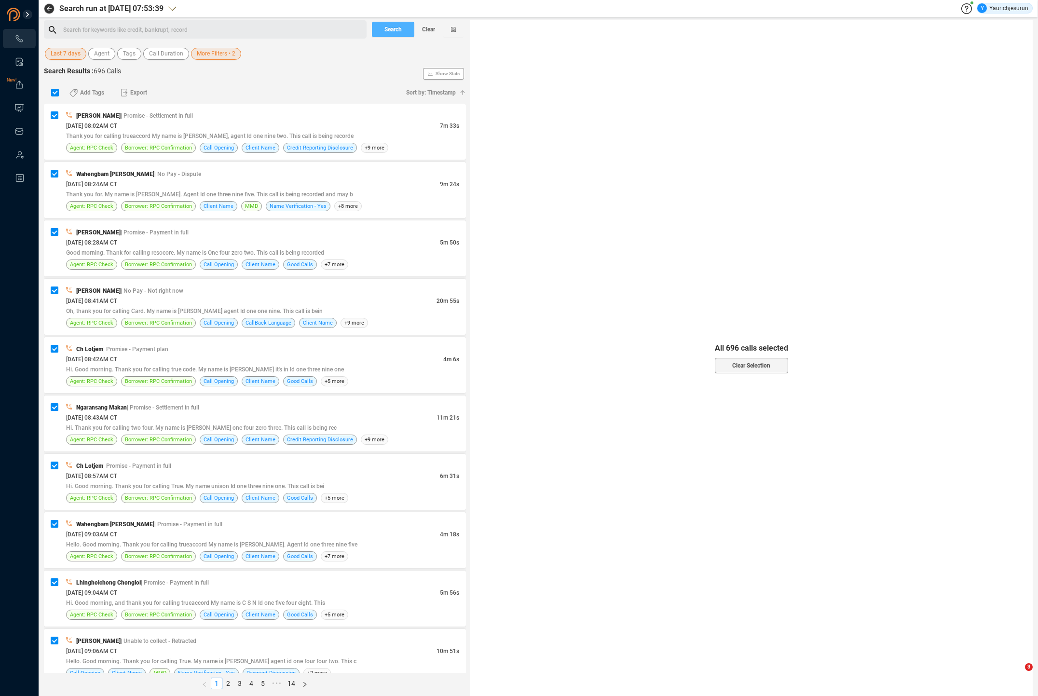
click at [398, 25] on span "Search" at bounding box center [393, 29] width 17 height 15
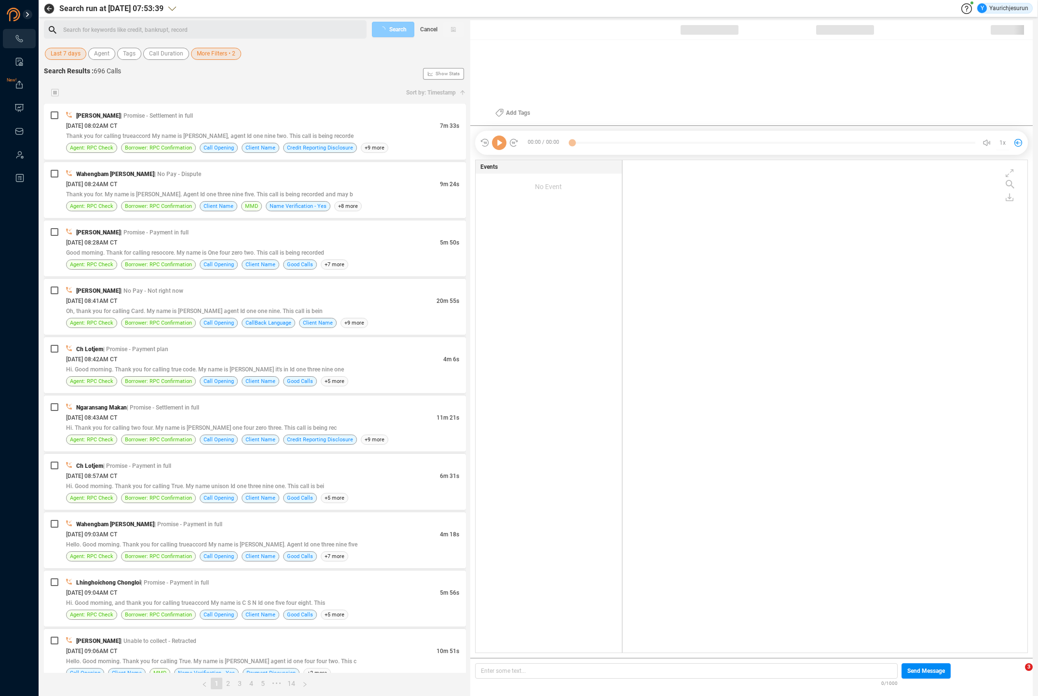
scroll to position [491, 400]
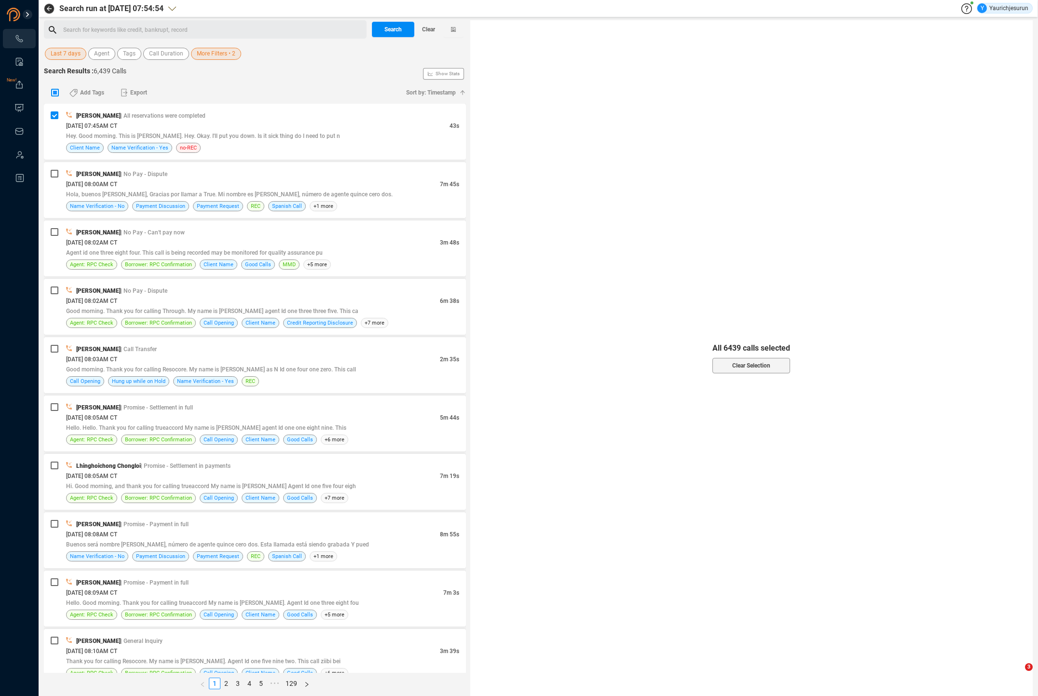
click at [55, 93] on input "checkbox" at bounding box center [55, 93] width 8 height 8
checkbox input "true"
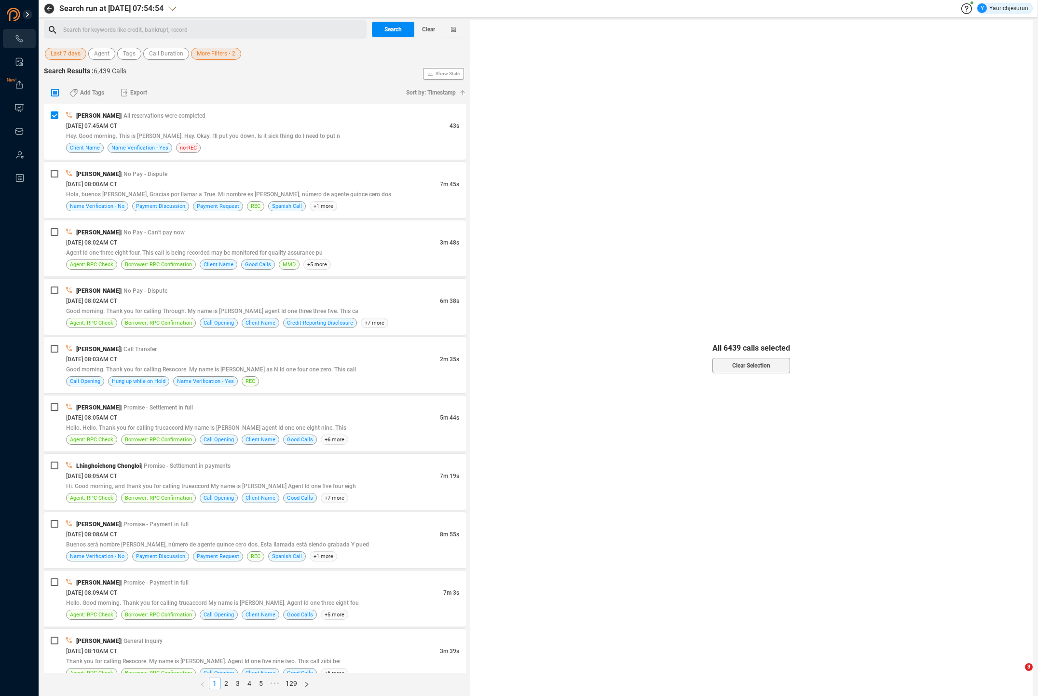
checkbox input "true"
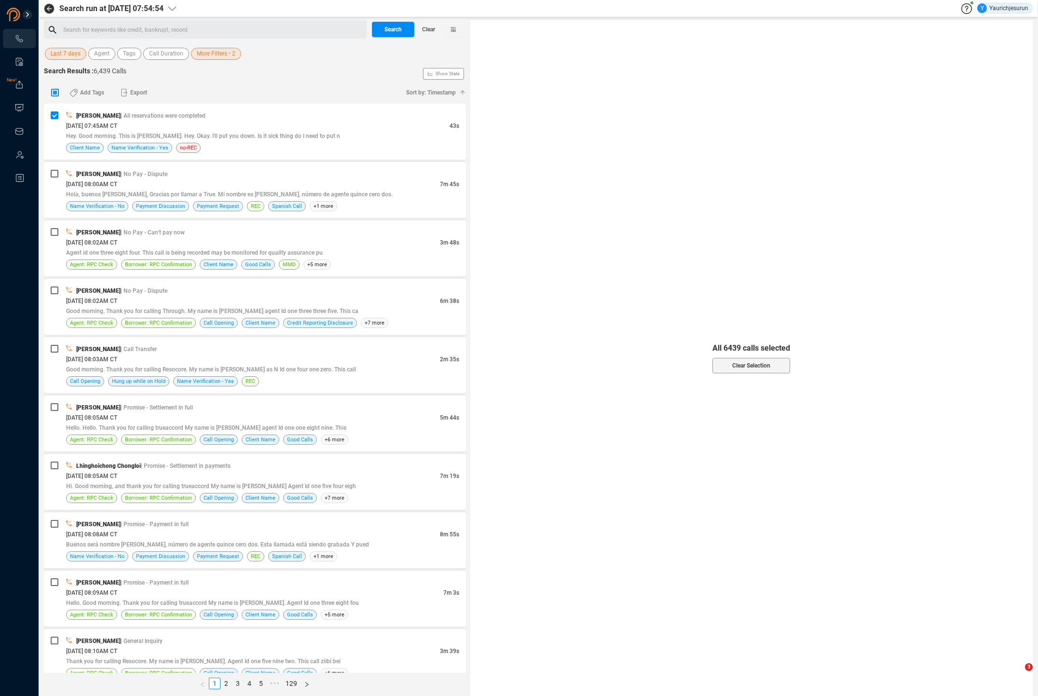
checkbox input "true"
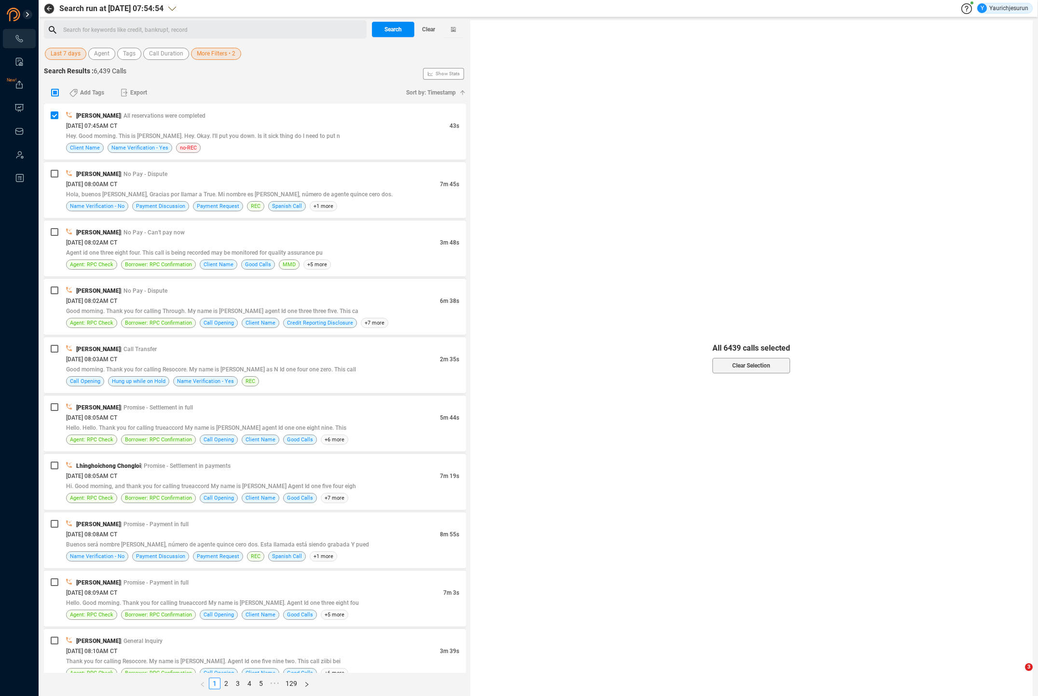
checkbox input "true"
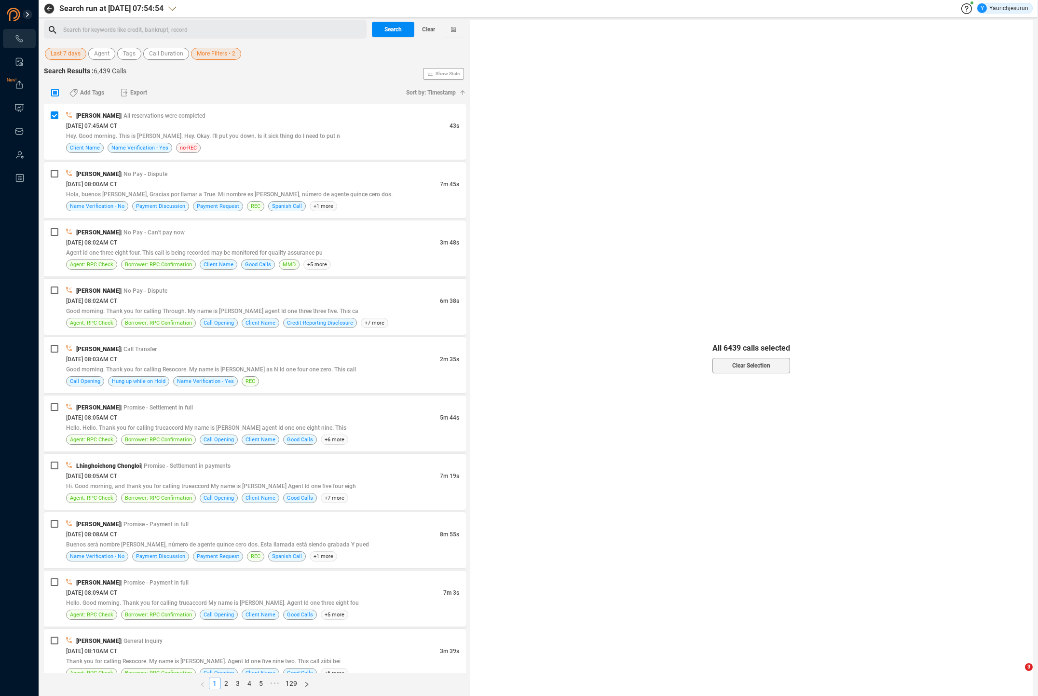
checkbox input "true"
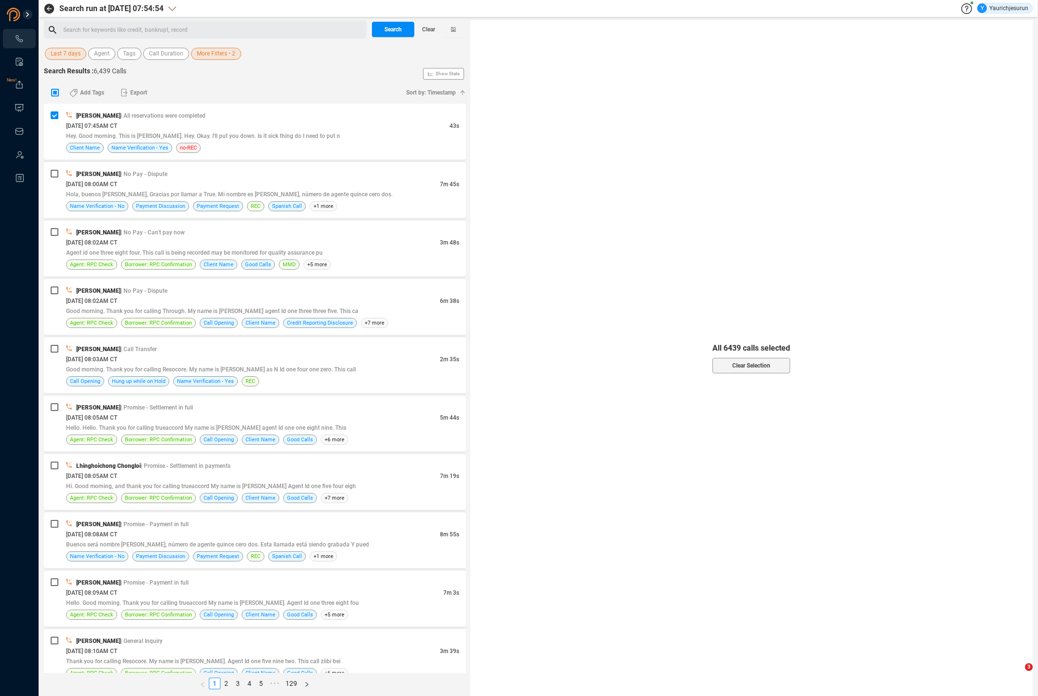
checkbox input "true"
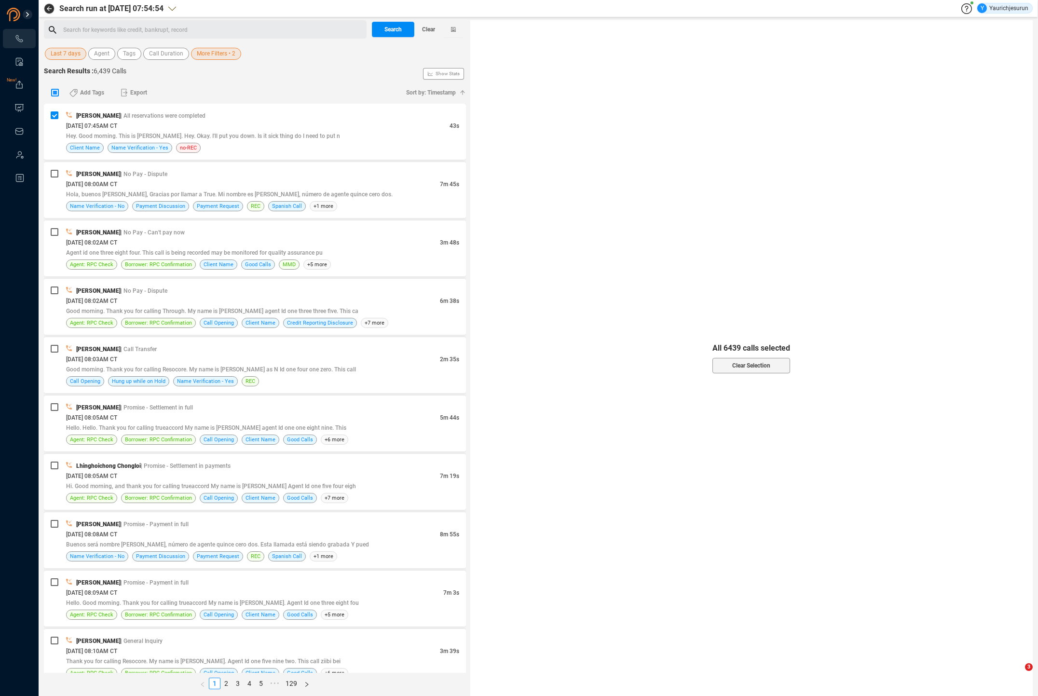
checkbox input "true"
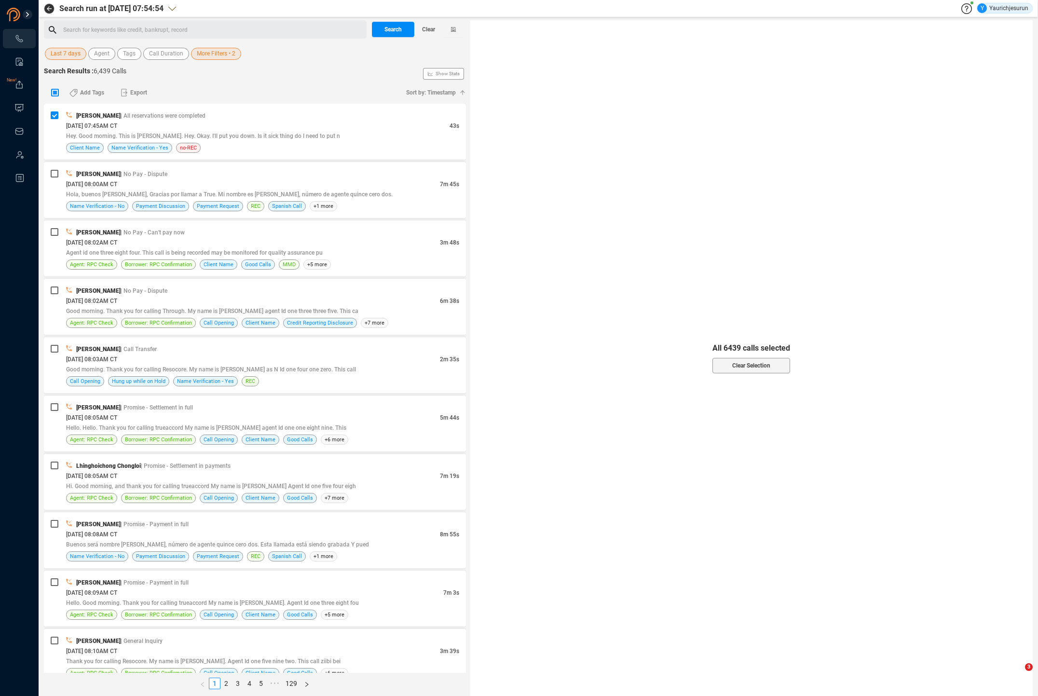
checkbox input "true"
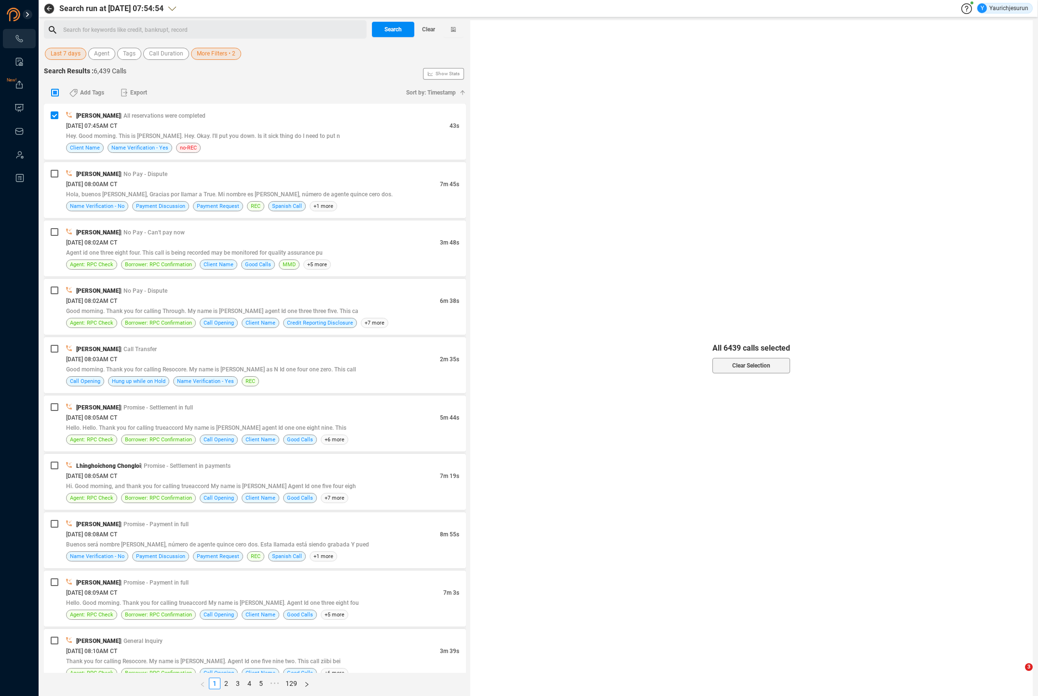
checkbox input "true"
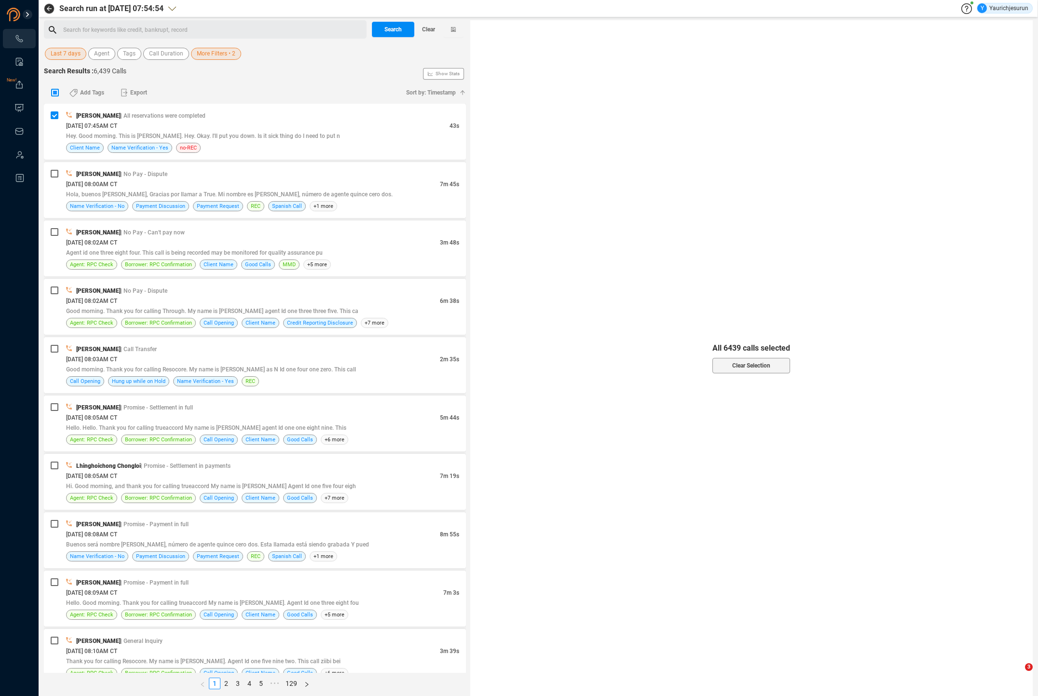
checkbox input "true"
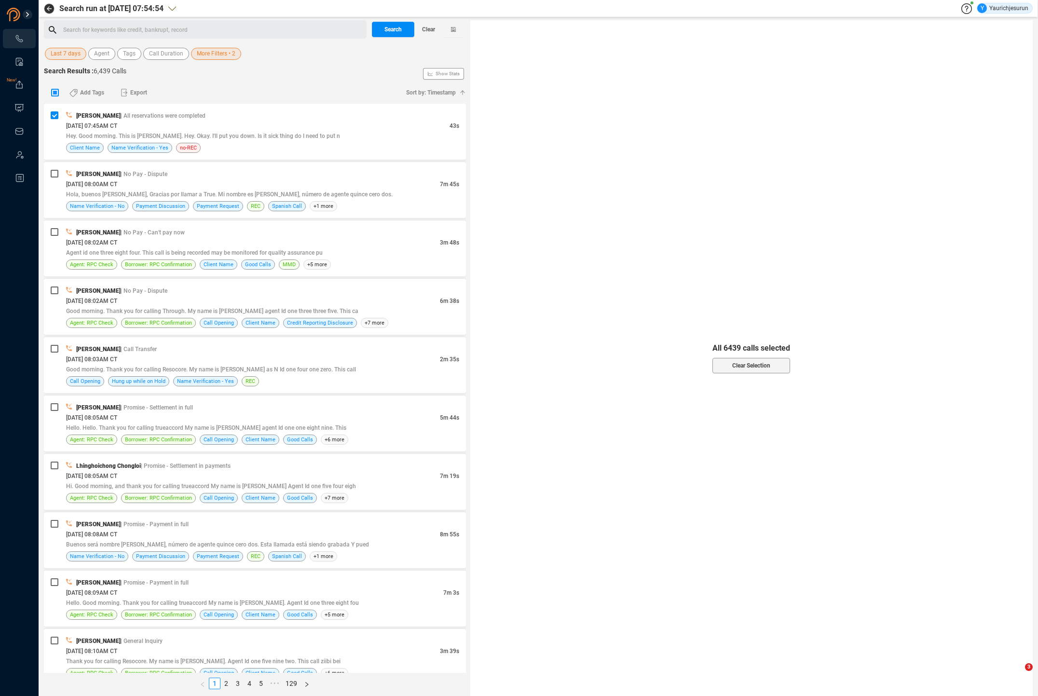
checkbox input "true"
click at [753, 360] on span "Select All" at bounding box center [752, 355] width 24 height 15
click at [140, 98] on span "Export" at bounding box center [138, 92] width 17 height 15
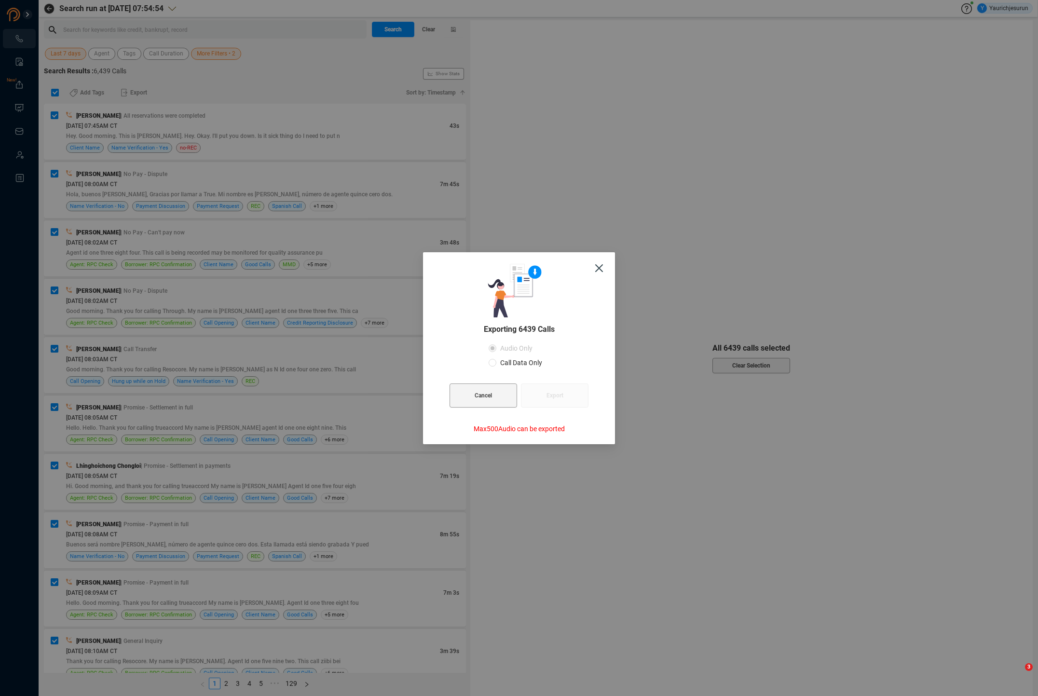
click at [535, 368] on label "Call Data Only" at bounding box center [517, 363] width 57 height 14
click at [497, 367] on input "Call Data Only" at bounding box center [493, 363] width 8 height 8
radio input "true"
radio input "false"
click at [547, 397] on span "Export" at bounding box center [555, 396] width 17 height 24
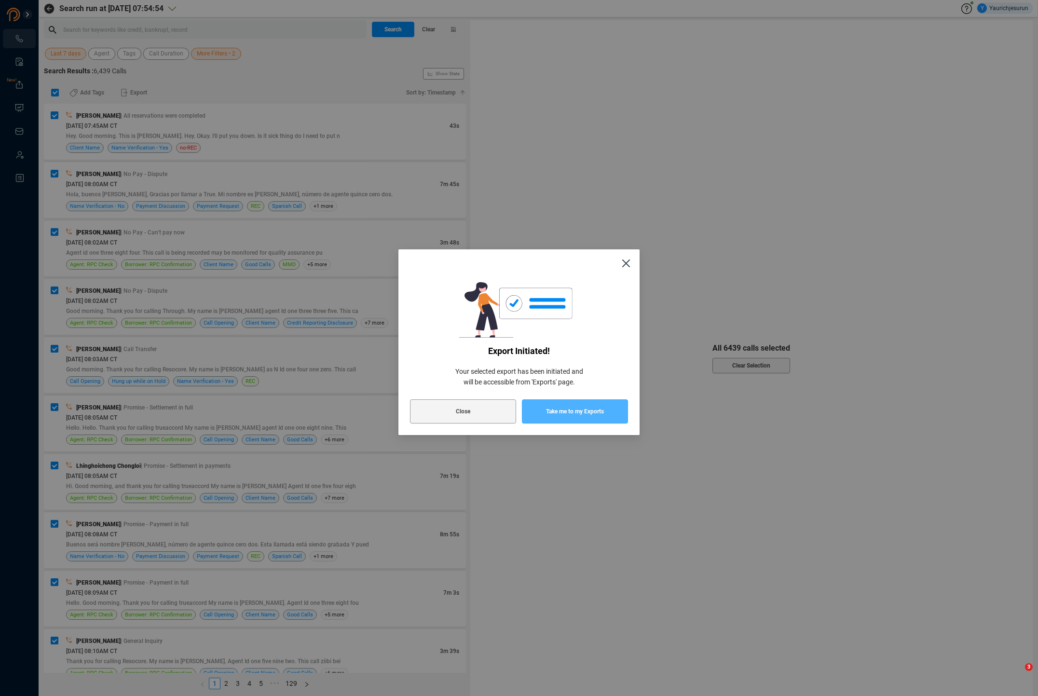
click at [547, 415] on span "Take me to my Exports" at bounding box center [575, 412] width 58 height 24
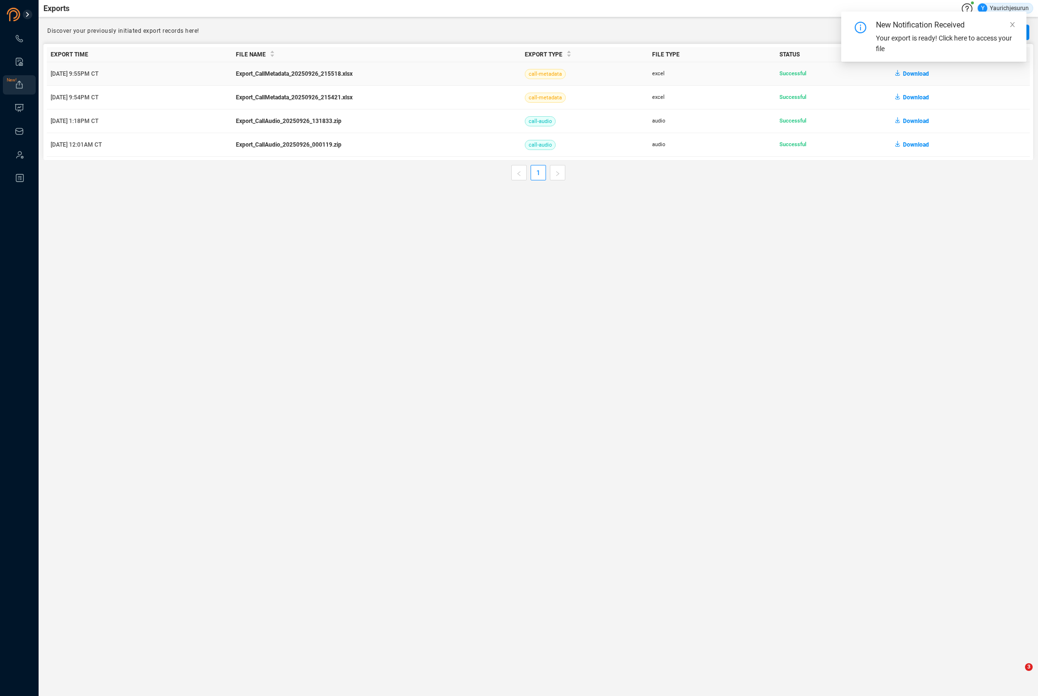
click at [909, 75] on span "Download" at bounding box center [916, 73] width 26 height 15
